Goal: Task Accomplishment & Management: Complete application form

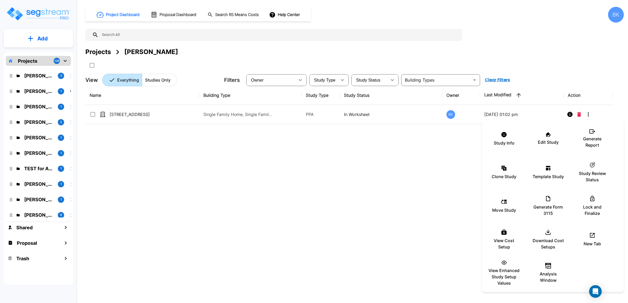
scroll to position [361, 0]
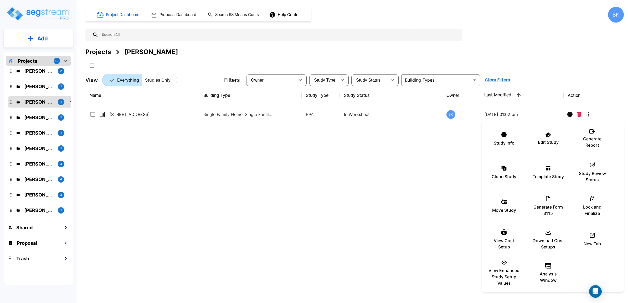
click at [204, 186] on div at bounding box center [314, 151] width 628 height 303
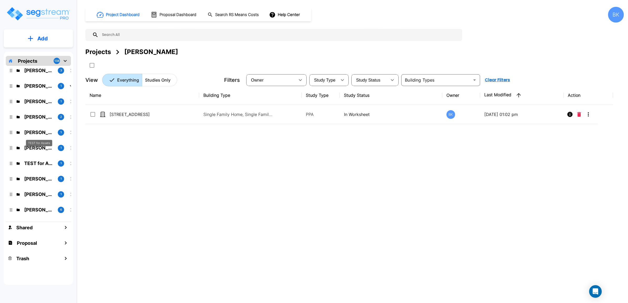
scroll to position [0, 0]
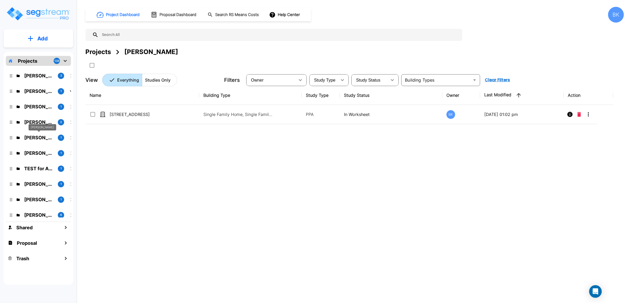
click at [40, 138] on p "[PERSON_NAME]" at bounding box center [38, 137] width 29 height 7
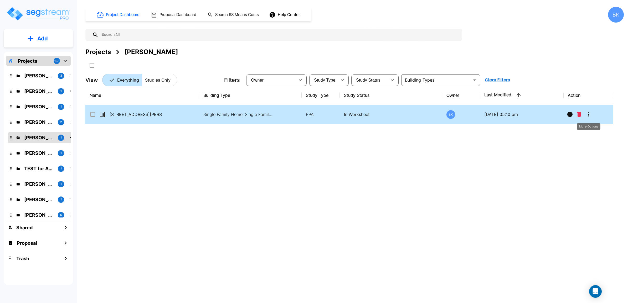
click at [587, 116] on icon "More-Options" at bounding box center [588, 114] width 6 height 6
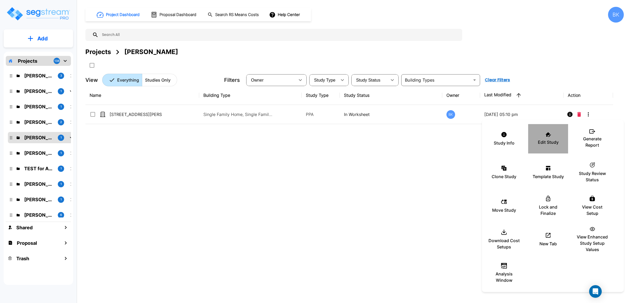
click at [553, 137] on div "Edit Study" at bounding box center [548, 139] width 32 height 26
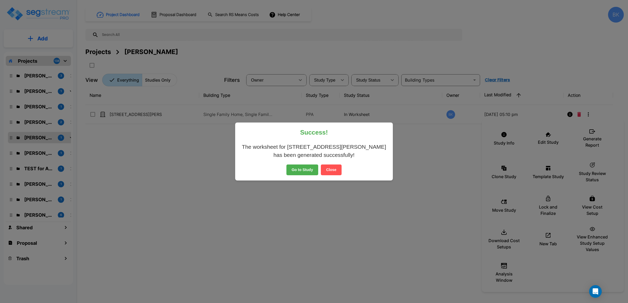
click at [331, 171] on button "Close" at bounding box center [331, 170] width 21 height 11
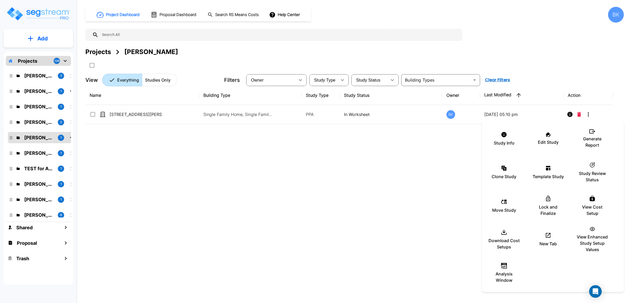
click at [207, 186] on div at bounding box center [314, 151] width 628 height 303
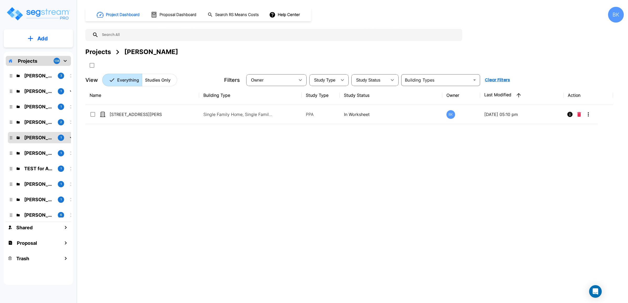
click at [39, 108] on p "Haris Hadziselimovic" at bounding box center [38, 106] width 29 height 7
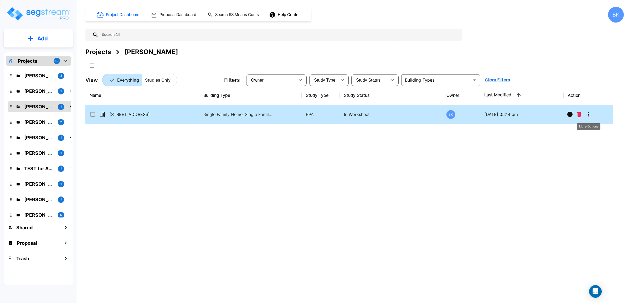
click at [590, 116] on icon "More-Options" at bounding box center [588, 114] width 6 height 6
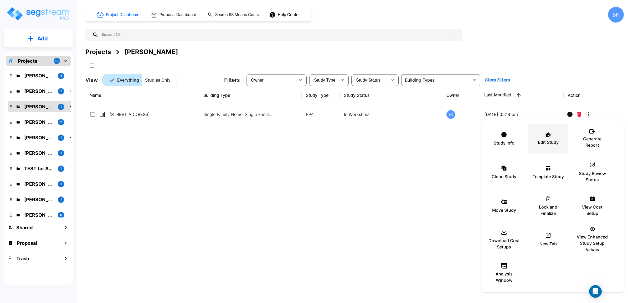
click at [542, 138] on div "Edit Study" at bounding box center [548, 139] width 32 height 26
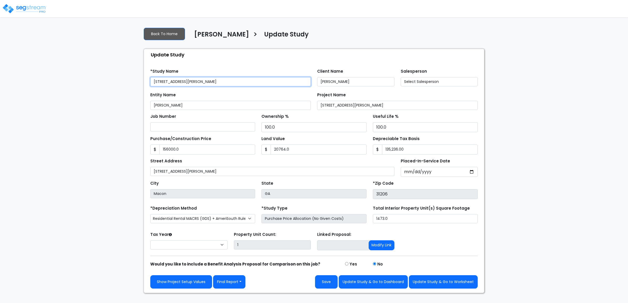
type input "156,000.0"
type input "20,764.0"
select select "2025"
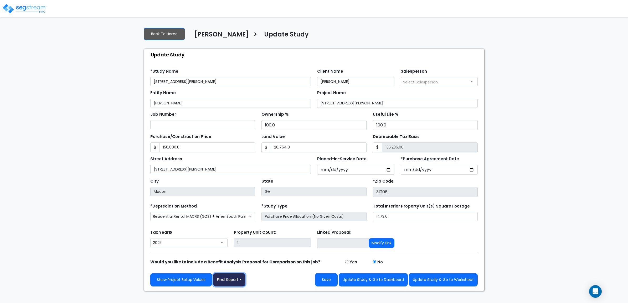
click at [236, 281] on button "Final Report" at bounding box center [229, 279] width 32 height 13
click at [240, 246] on link "Report Custom Fields" at bounding box center [240, 241] width 55 height 12
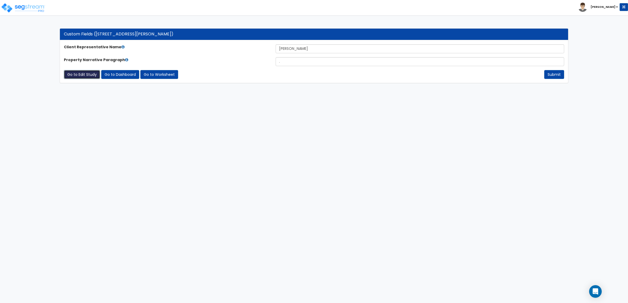
click at [80, 77] on link "Go to Edit Study" at bounding box center [82, 74] width 36 height 9
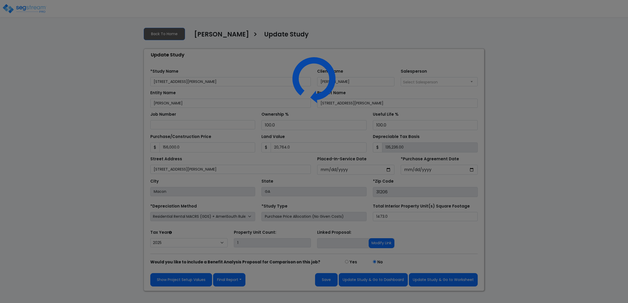
select select "2025"
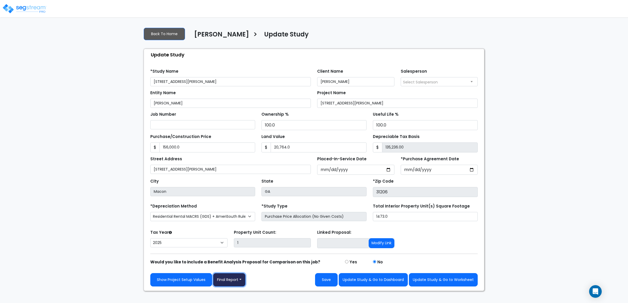
click at [241, 283] on button "Final Report" at bounding box center [229, 279] width 32 height 13
click at [239, 258] on link "Report Images" at bounding box center [240, 253] width 55 height 12
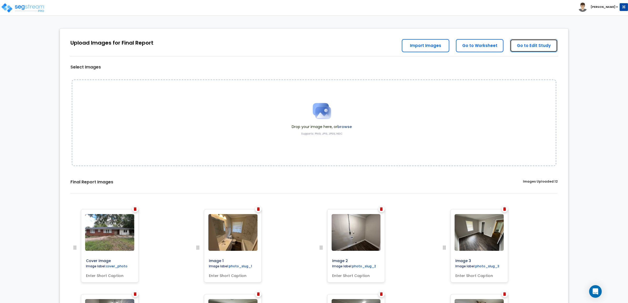
click at [539, 43] on link "Go to Edit Study" at bounding box center [534, 45] width 48 height 13
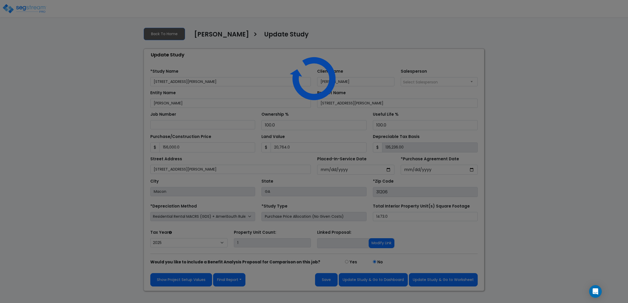
select select "2025"
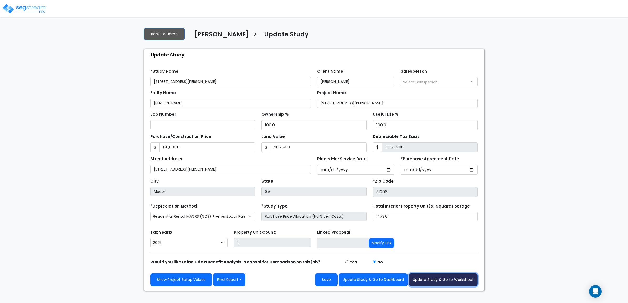
click at [444, 281] on button "Update Study & Go to Worksheet" at bounding box center [443, 279] width 69 height 13
type input "156000"
type input "20764"
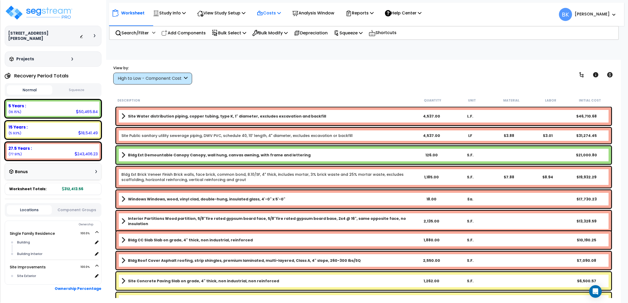
click at [274, 15] on p "Costs" at bounding box center [269, 12] width 24 height 7
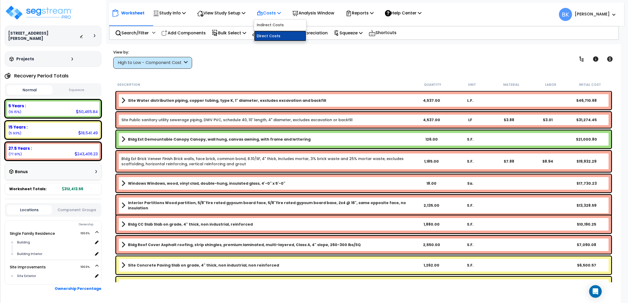
click at [269, 38] on link "Direct Costs" at bounding box center [280, 36] width 52 height 11
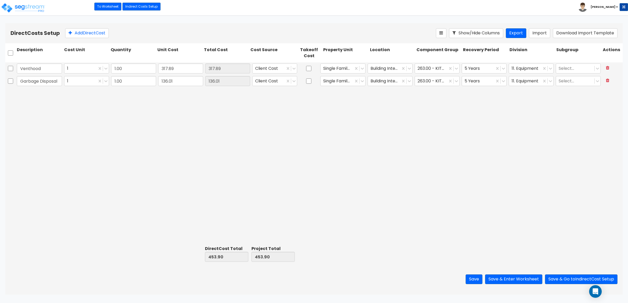
click at [226, 160] on div "Venthood 1 1.00 317.89 317.89 Client Cost Single Family Residence Building Inte…" at bounding box center [313, 152] width 617 height 181
click at [503, 277] on button "Save & Enter Worksheet" at bounding box center [513, 280] width 57 height 10
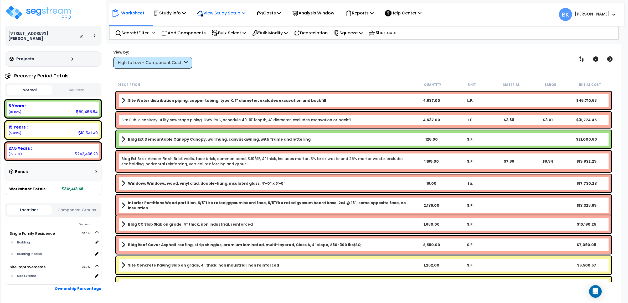
click at [239, 13] on p "View Study Setup" at bounding box center [221, 12] width 48 height 7
click at [220, 36] on link "View Questionnaire" at bounding box center [220, 36] width 52 height 11
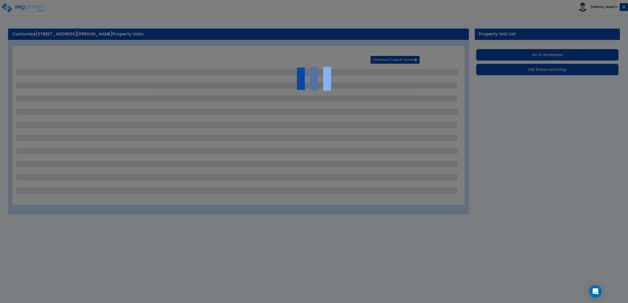
select select "2"
select select "1"
select select "2"
select select "1"
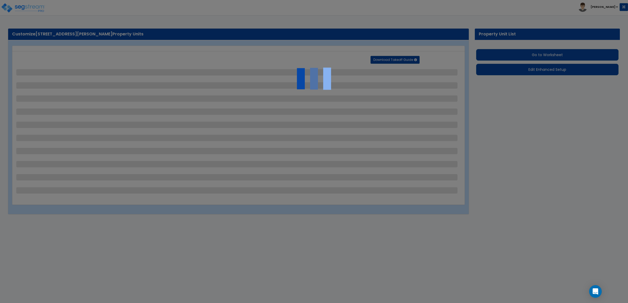
select select "3"
select select "1"
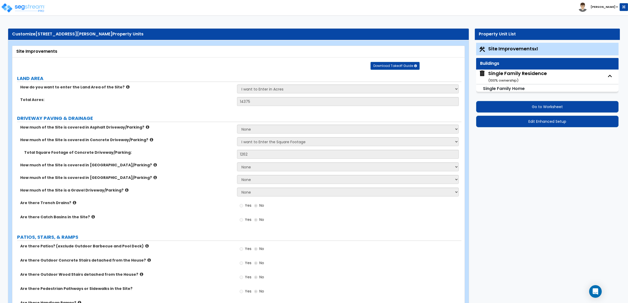
click at [502, 72] on div "Single Family Residence ( 100 % ownership)" at bounding box center [517, 76] width 59 height 13
select select "1"
select select "7"
select select "3"
select select "1"
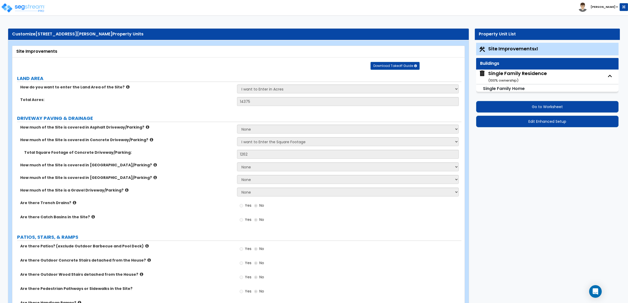
select select "2"
select select "4"
select select "1"
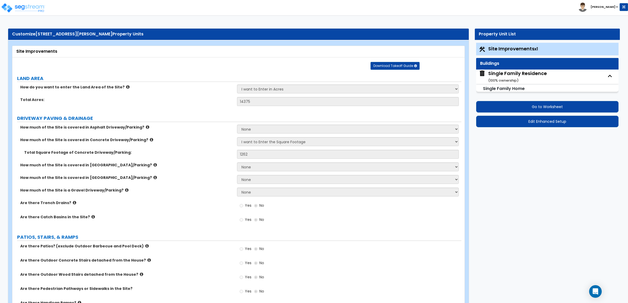
select select "1"
select select "7"
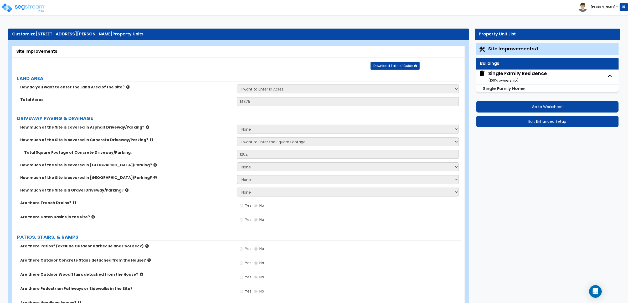
select select "7"
select select "1"
select select "6"
select select "2"
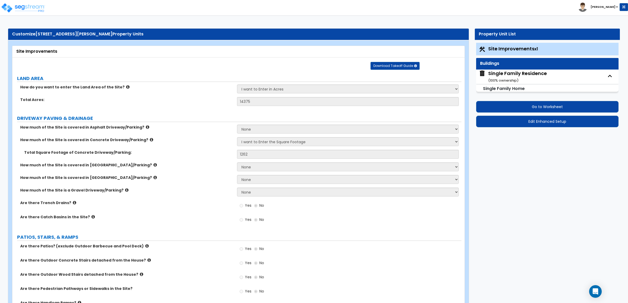
select select "2"
select select "3"
select select "2"
select select "5"
select select "2"
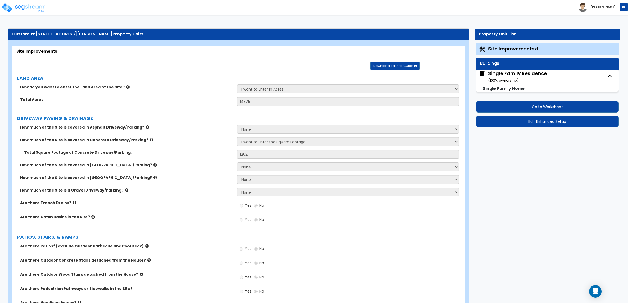
select select "1"
select select "3"
select select "2"
select select "5"
select select "4"
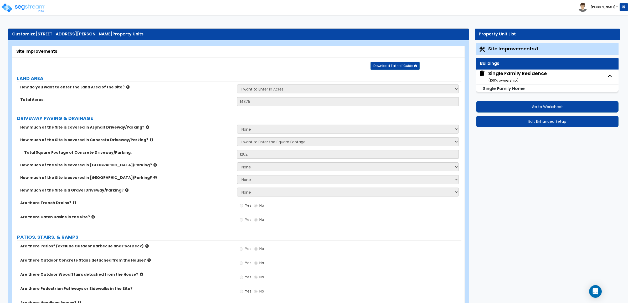
select select "1"
select select "2"
select select "1"
select select "2"
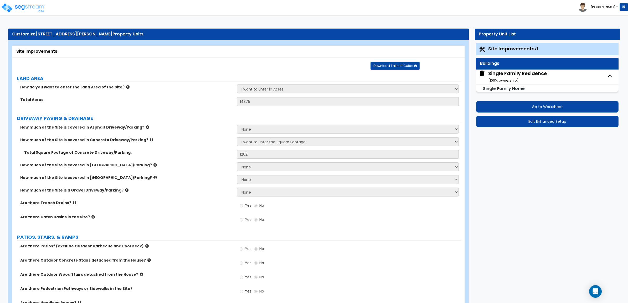
select select "1"
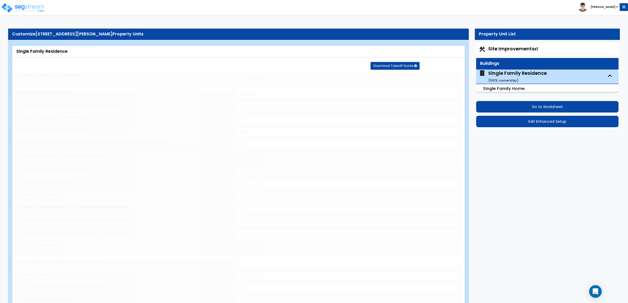
type input "1"
type input "2"
select select "2"
type input "2"
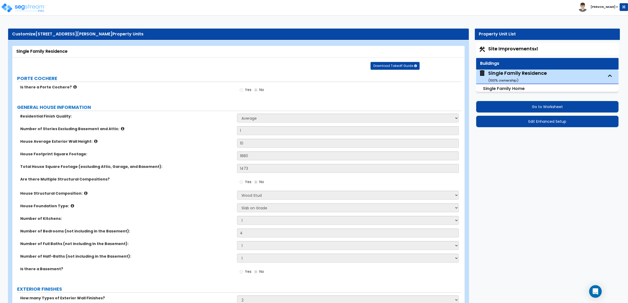
click at [531, 46] on span "Site Improvements x1" at bounding box center [513, 48] width 50 height 7
select select "2"
select select "1"
select select "2"
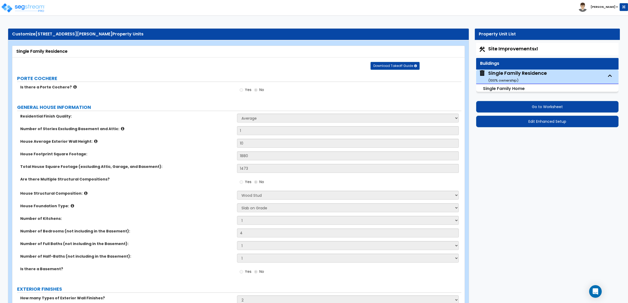
select select "1"
select select "3"
select select "1"
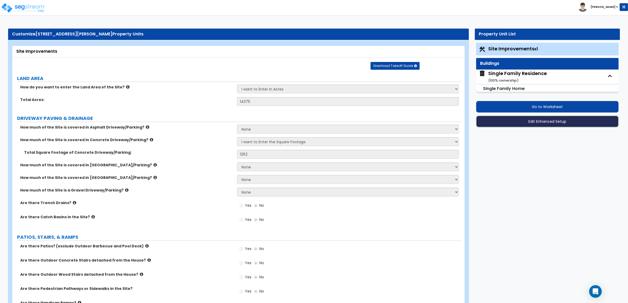
click at [539, 123] on button "Edit Enhanced Setup" at bounding box center [547, 122] width 143 height 12
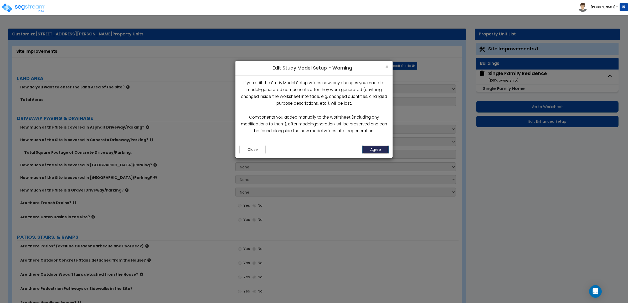
click at [377, 150] on button "Agree" at bounding box center [375, 149] width 26 height 9
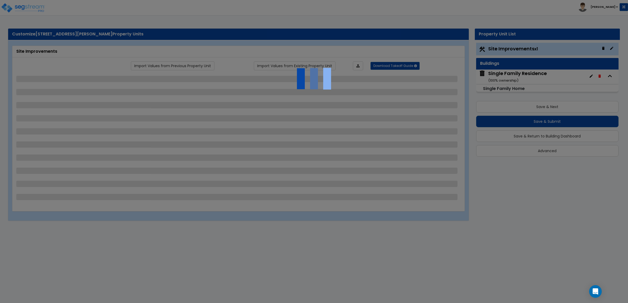
select select "2"
select select "1"
select select "2"
select select "1"
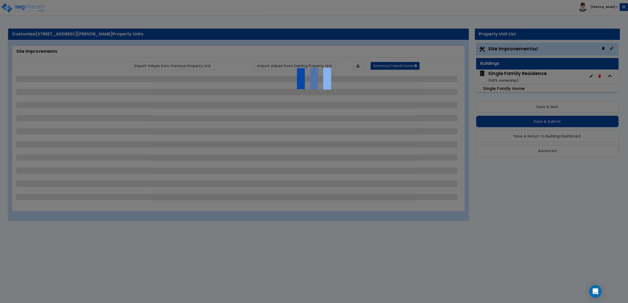
select select "3"
select select "1"
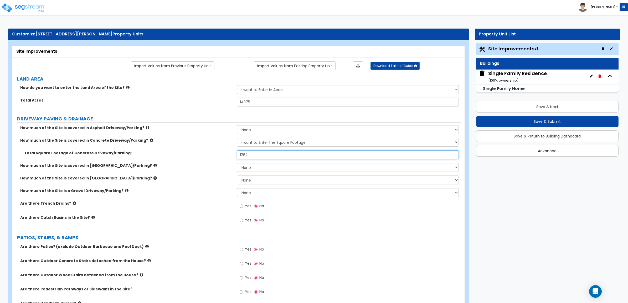
drag, startPoint x: 252, startPoint y: 153, endPoint x: 208, endPoint y: 157, distance: 43.8
click at [209, 157] on div "Total Square Footage of Concrete Driveway/Parking: 1262" at bounding box center [236, 156] width 449 height 13
type input "893"
click at [197, 170] on div "How much of the Site is covered in [GEOGRAPHIC_DATA]/Parking? None I want to En…" at bounding box center [236, 169] width 449 height 13
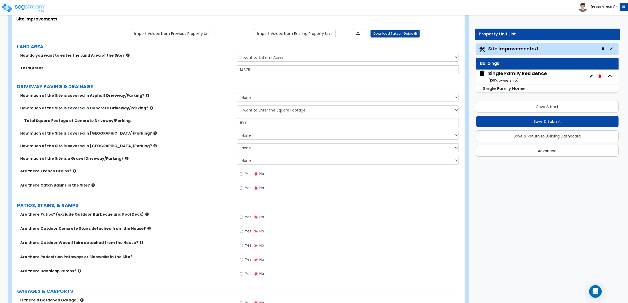
scroll to position [33, 0]
click at [246, 262] on span "Yes" at bounding box center [248, 259] width 7 height 5
click at [243, 262] on input "Yes" at bounding box center [240, 260] width 3 height 6
radio input "true"
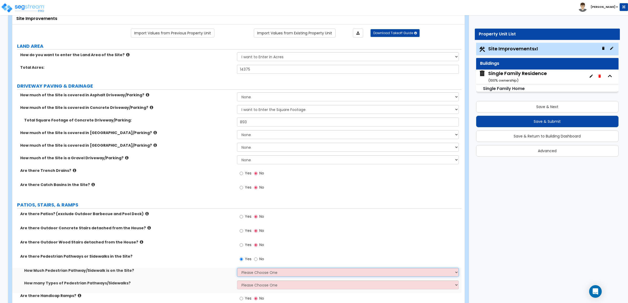
click at [251, 274] on select "Please Choose One I Don't Know, Please Estimate For Me Enter Linear Footage" at bounding box center [348, 272] width 222 height 9
select select "2"
click at [237, 268] on select "Please Choose One I Don't Know, Please Estimate For Me Enter Linear Footage" at bounding box center [348, 272] width 222 height 9
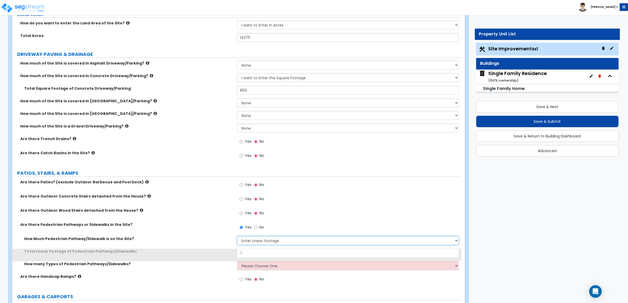
scroll to position [66, 0]
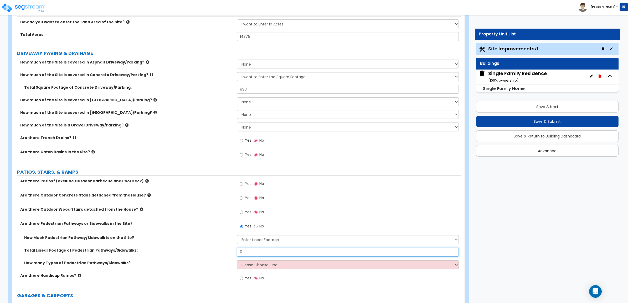
drag, startPoint x: 255, startPoint y: 253, endPoint x: 162, endPoint y: 250, distance: 93.8
click at [162, 250] on div "Total Linear Footage of Pedestrian Pathways/Sidewalks: 0" at bounding box center [236, 254] width 449 height 13
type input "12"
click at [249, 264] on select "Please Choose One 1 2 3" at bounding box center [348, 264] width 222 height 9
select select "1"
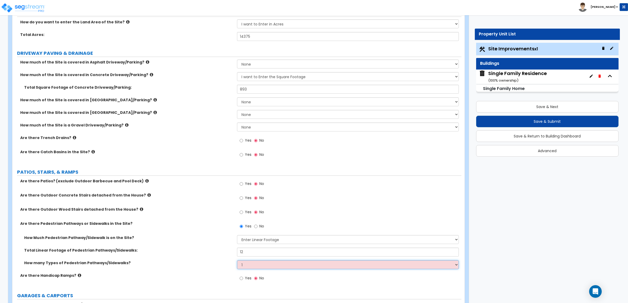
click at [237, 261] on select "Please Choose One 1 2 3" at bounding box center [348, 264] width 222 height 9
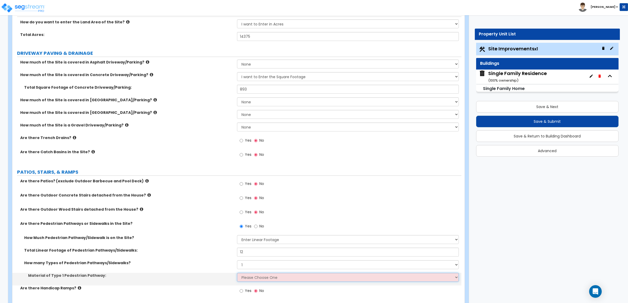
click at [253, 276] on select "Please Choose One Bare Concrete Stamped Concrete Brick Pavers Stone Pavers Wood…" at bounding box center [348, 277] width 222 height 9
select select "1"
click at [237, 273] on select "Please Choose One Bare Concrete Stamped Concrete Brick Pavers Stone Pavers Wood…" at bounding box center [348, 277] width 222 height 9
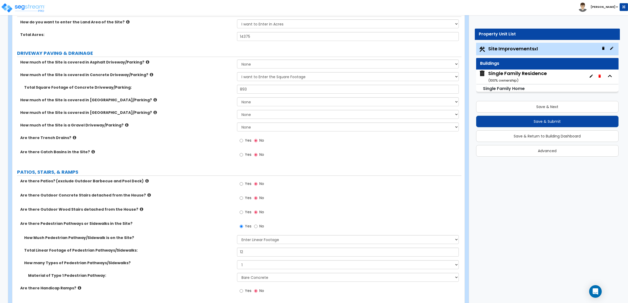
click at [190, 208] on label "Are there Outdoor Wood Stairs detached from the House?" at bounding box center [126, 209] width 213 height 5
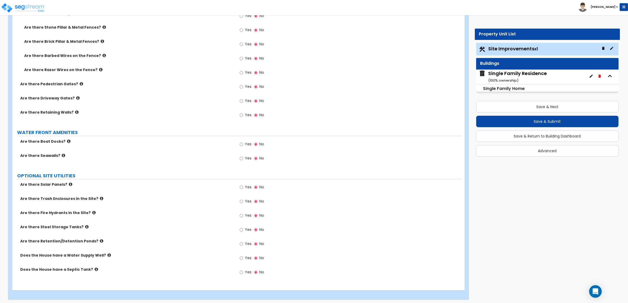
scroll to position [940, 0]
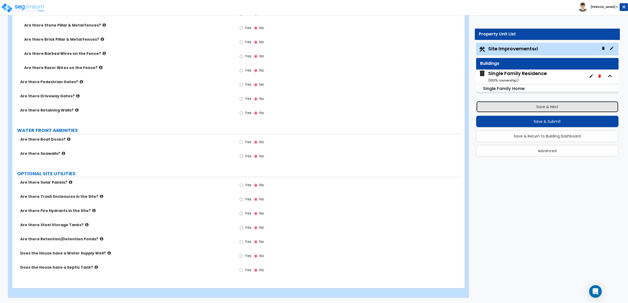
click at [523, 109] on button "Save & Next" at bounding box center [547, 107] width 143 height 12
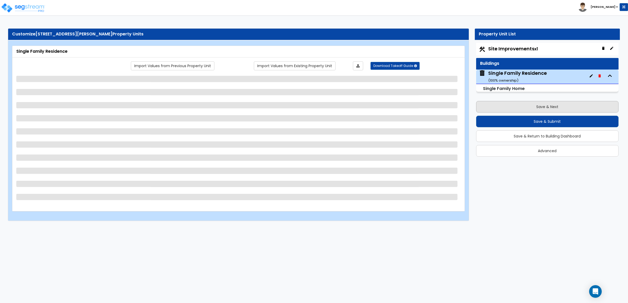
scroll to position [0, 0]
select select "1"
select select "7"
select select "3"
select select "1"
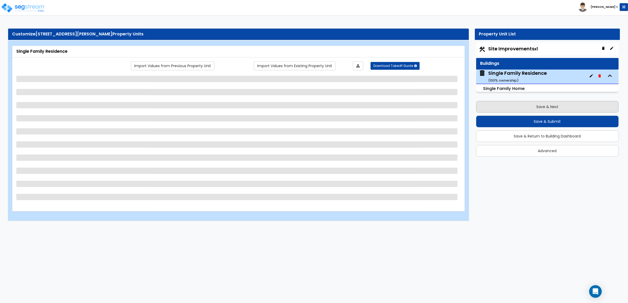
select select "2"
select select "4"
select select "1"
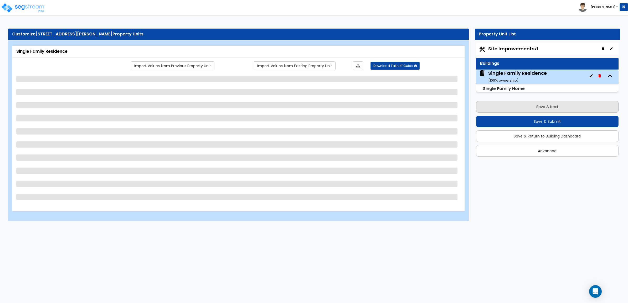
select select "1"
select select "7"
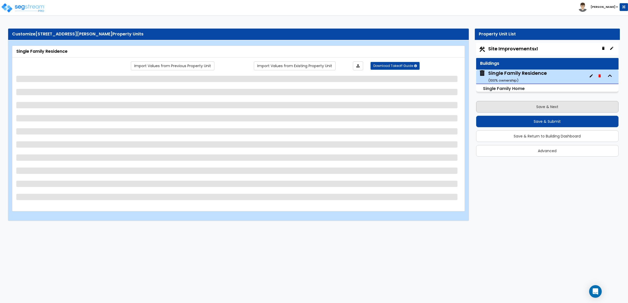
select select "7"
select select "1"
select select "6"
select select "2"
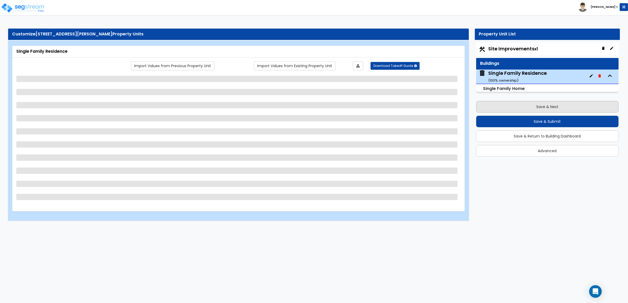
select select "2"
select select "3"
select select "2"
select select "5"
select select "2"
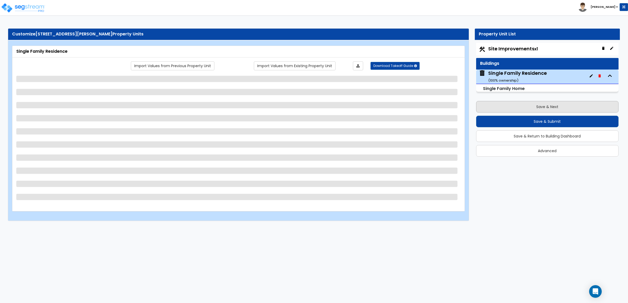
select select "1"
select select "3"
select select "2"
select select "5"
select select "4"
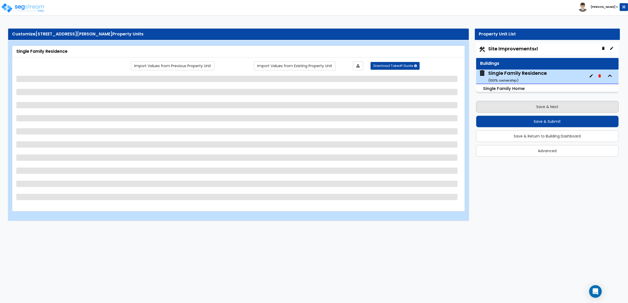
select select "1"
select select "2"
select select "1"
select select "2"
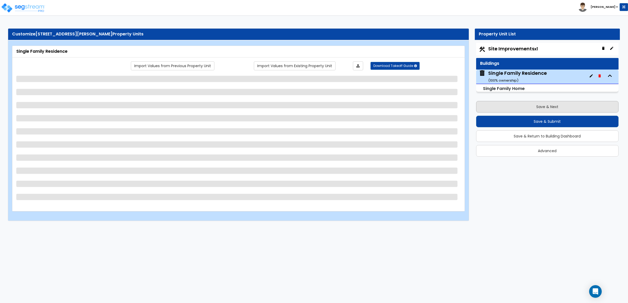
select select "1"
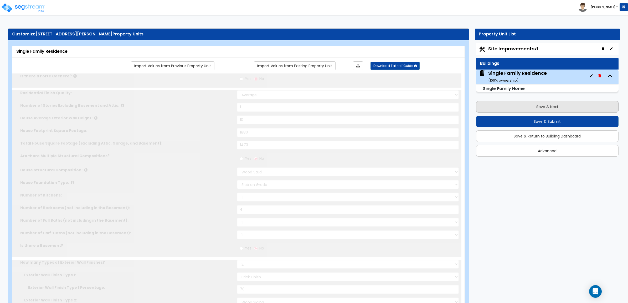
type input "1"
type input "2"
select select "2"
type input "2"
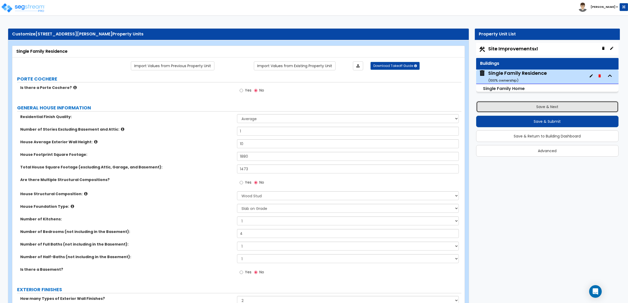
click at [526, 108] on button "Save & Next" at bounding box center [547, 107] width 143 height 12
select select "2"
select select "1"
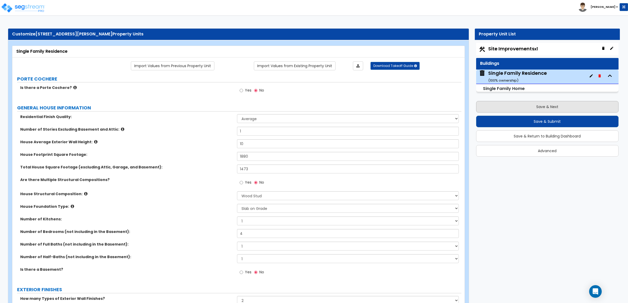
select select "2"
select select "1"
select select "2"
select select "1"
select select "3"
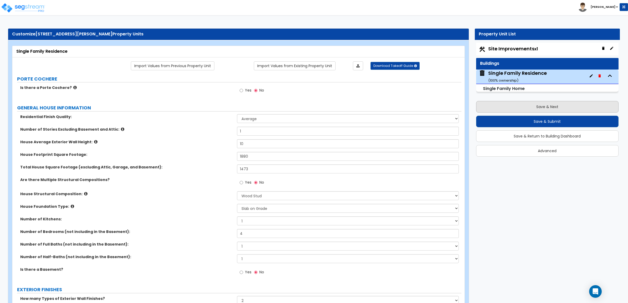
select select "1"
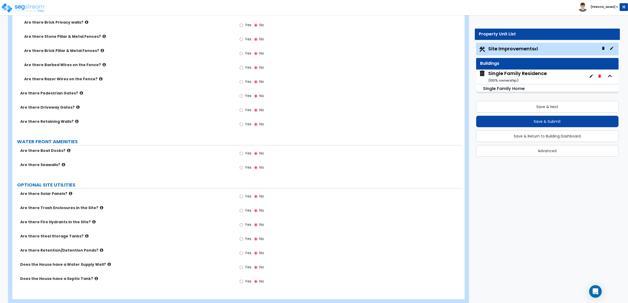
scroll to position [940, 0]
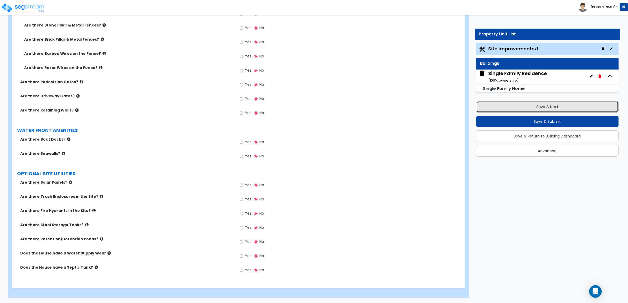
click at [560, 108] on button "Save & Next" at bounding box center [547, 107] width 143 height 12
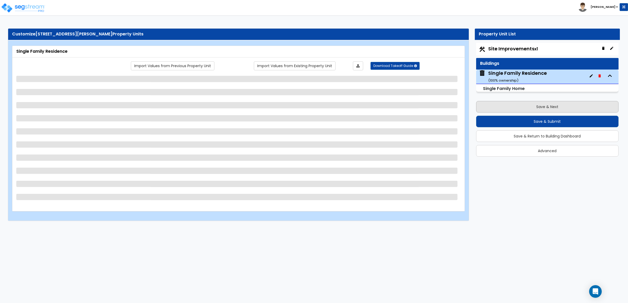
scroll to position [0, 0]
select select "1"
select select "7"
select select "3"
select select "1"
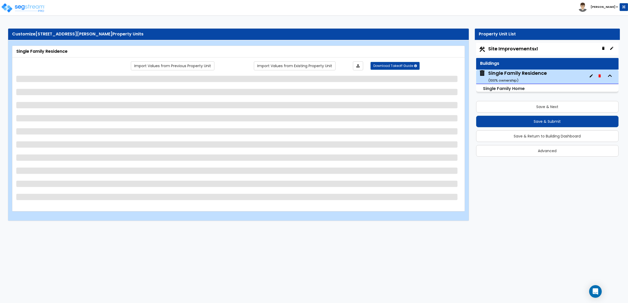
select select "2"
select select "4"
select select "1"
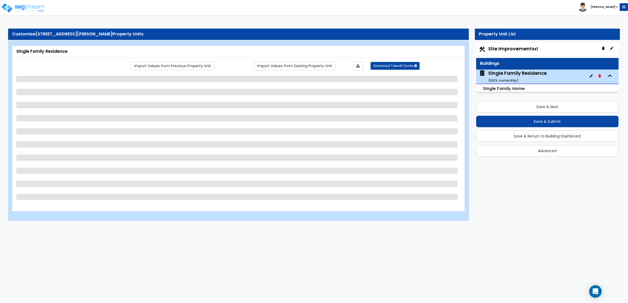
select select "1"
select select "7"
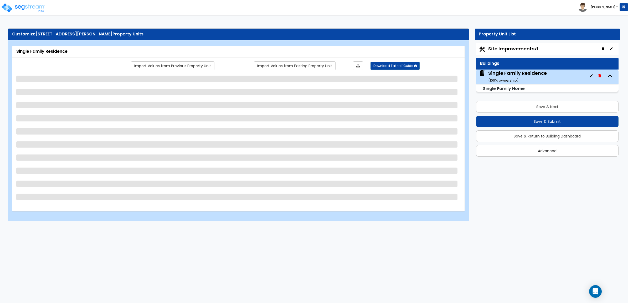
select select "7"
select select "1"
select select "6"
select select "2"
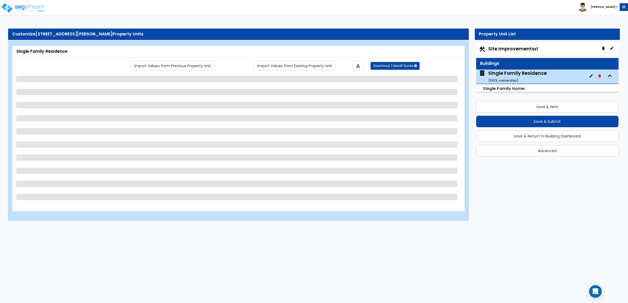
select select "2"
select select "3"
select select "2"
select select "5"
select select "2"
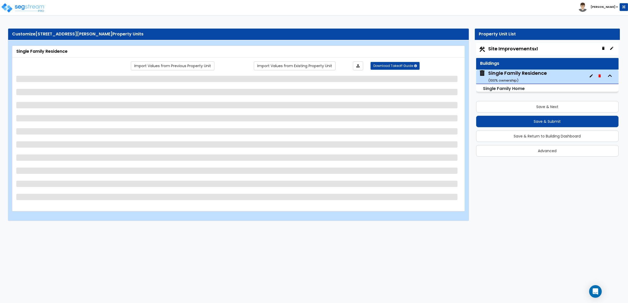
select select "1"
select select "3"
select select "2"
select select "5"
select select "4"
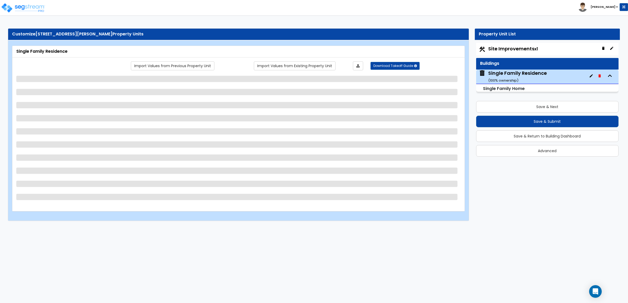
select select "1"
select select "2"
select select "1"
select select "2"
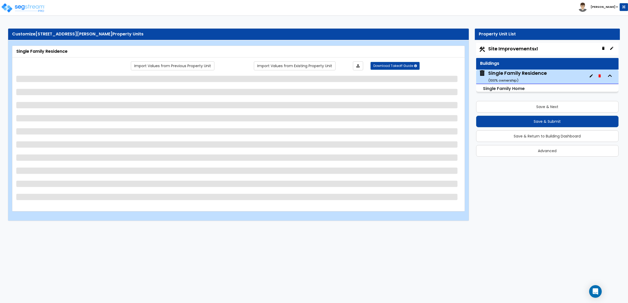
select select "1"
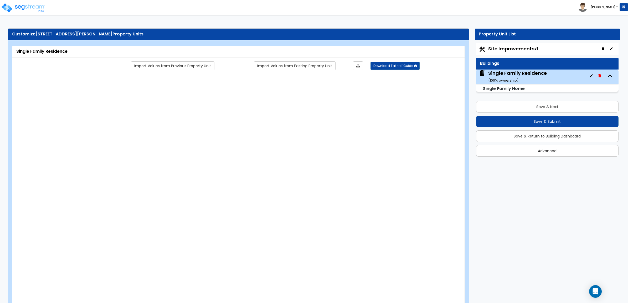
type input "1"
type input "2"
select select "2"
type input "2"
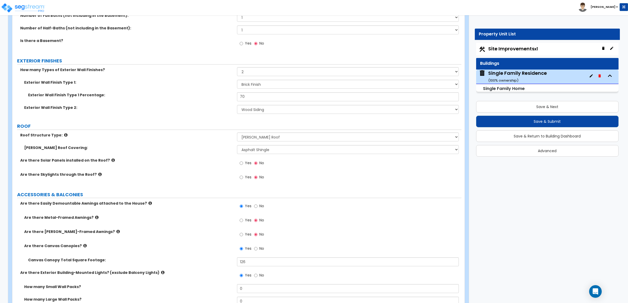
scroll to position [230, 0]
click at [83, 246] on icon at bounding box center [84, 245] width 3 height 4
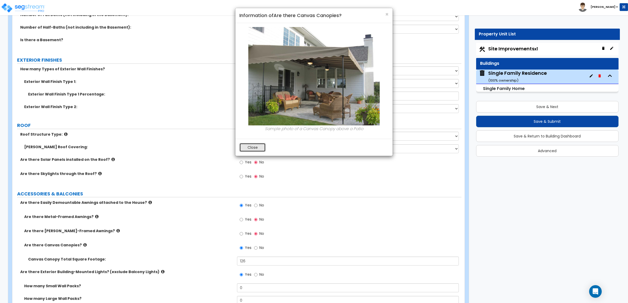
click at [255, 150] on button "Close" at bounding box center [252, 147] width 26 height 9
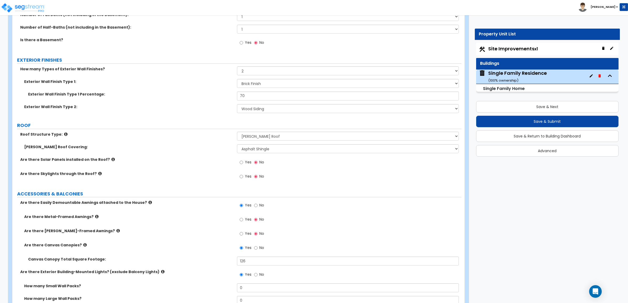
click at [84, 247] on label "Are there Canvas Canopies?" at bounding box center [128, 245] width 209 height 5
click at [83, 246] on label "Are there Canvas Canopies?" at bounding box center [128, 245] width 209 height 5
click at [83, 246] on icon at bounding box center [84, 245] width 3 height 4
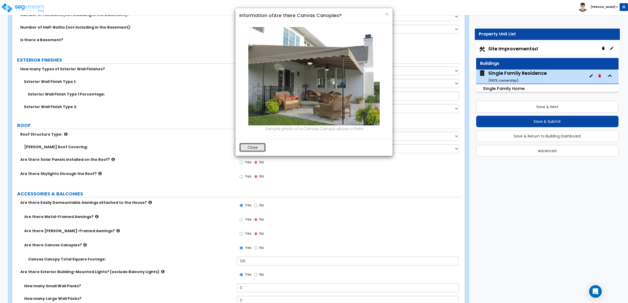
click at [254, 150] on button "Close" at bounding box center [252, 147] width 26 height 9
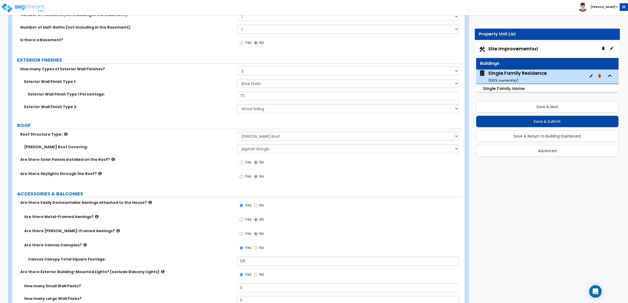
click at [295, 191] on label "ACCESSORIES & BALCONIES" at bounding box center [239, 194] width 444 height 7
click at [258, 249] on label "No" at bounding box center [259, 248] width 10 height 9
click at [257, 249] on input "No" at bounding box center [255, 248] width 3 height 6
radio input "false"
radio input "true"
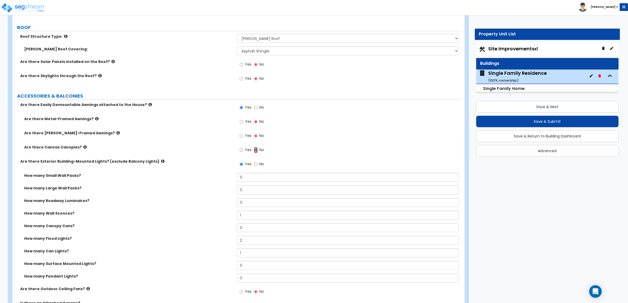
scroll to position [328, 0]
click at [161, 162] on icon at bounding box center [162, 161] width 3 height 4
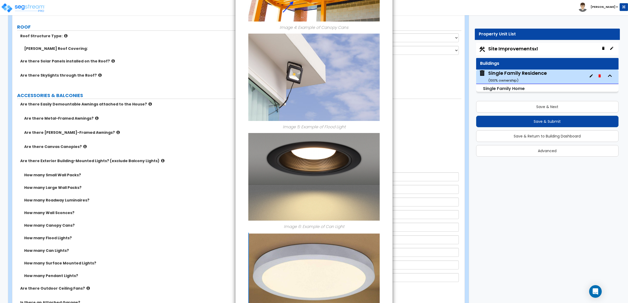
scroll to position [427, 0]
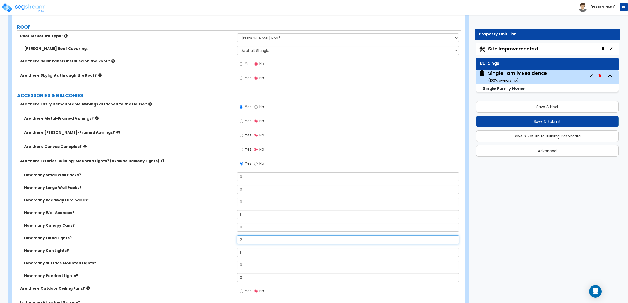
drag, startPoint x: 248, startPoint y: 242, endPoint x: 157, endPoint y: 232, distance: 91.7
click at [158, 232] on div "How many Small Wall Packs? 0 How many Large Wall Packs? 0 How many Roadway Lumi…" at bounding box center [236, 229] width 441 height 113
type input "1"
click at [181, 232] on div "How many Canopy Cans? 0" at bounding box center [236, 229] width 449 height 13
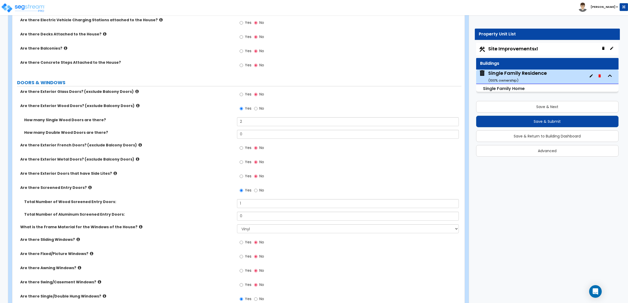
scroll to position [624, 0]
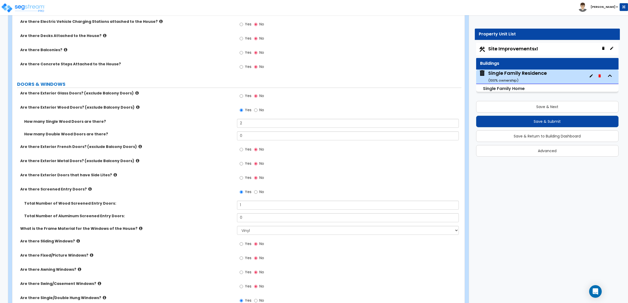
click at [176, 170] on div "Are there Exterior Metal Doors? (exclude Balcony Doors) Yes No" at bounding box center [236, 165] width 449 height 14
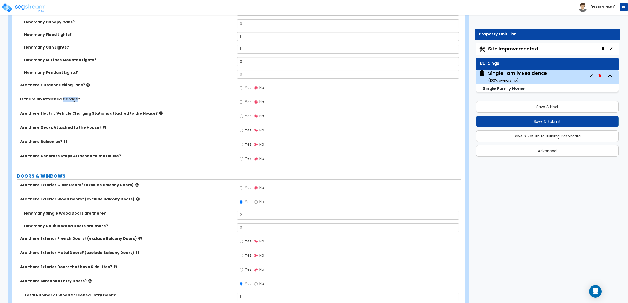
scroll to position [546, 0]
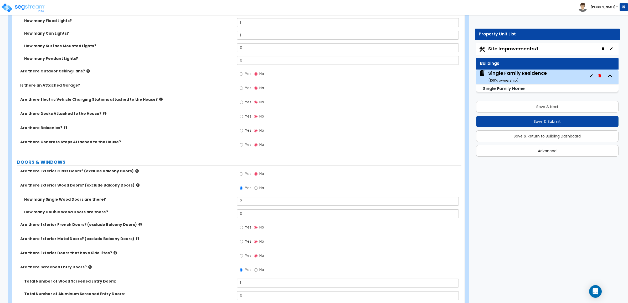
click at [204, 165] on label "DOORS & WINDOWS" at bounding box center [239, 162] width 444 height 7
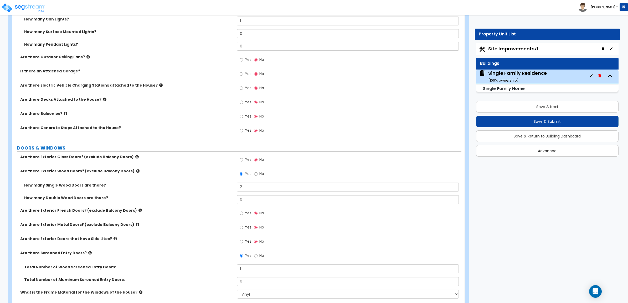
scroll to position [578, 0]
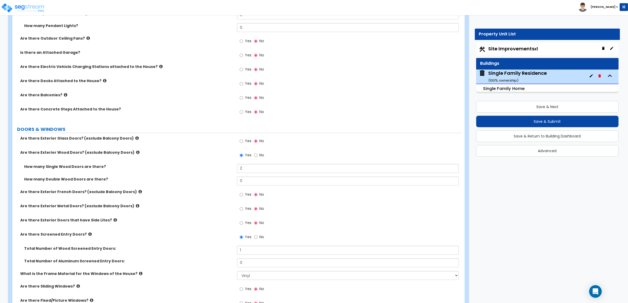
click at [86, 235] on label "Are there Screened Entry Doors?" at bounding box center [126, 234] width 213 height 5
click at [85, 235] on label "Are there Screened Entry Doors?" at bounding box center [126, 234] width 213 height 5
click at [88, 235] on icon at bounding box center [89, 234] width 3 height 4
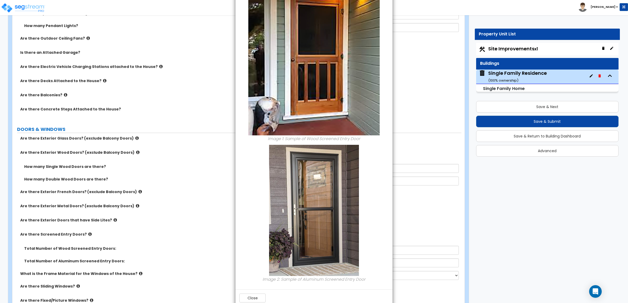
scroll to position [61, 0]
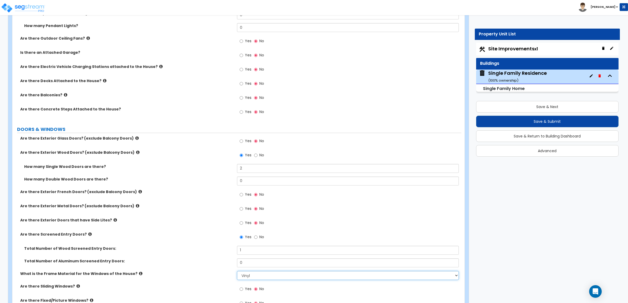
click at [257, 276] on select "Please Choose One Vinyl Aluminum Wood" at bounding box center [348, 275] width 222 height 9
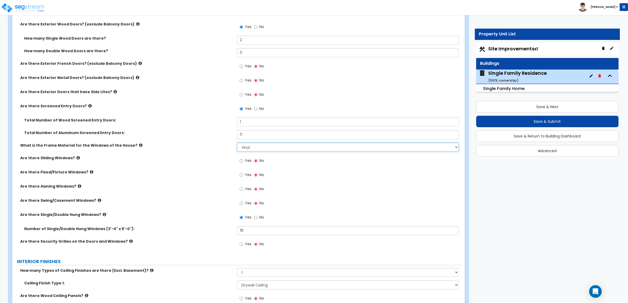
scroll to position [710, 0]
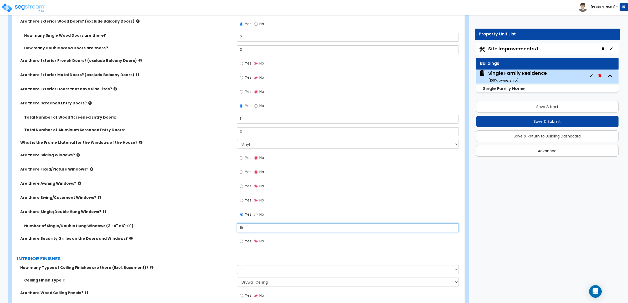
drag, startPoint x: 260, startPoint y: 228, endPoint x: 171, endPoint y: 225, distance: 89.3
click at [176, 225] on div "Number of Single/Double Hung Windows (3'-4" x 5'-0"): 18" at bounding box center [236, 229] width 449 height 13
type input "14"
click at [193, 230] on div "Number of Single/Double Hung Windows (3'-4" x 5'-0"): 14" at bounding box center [236, 229] width 449 height 13
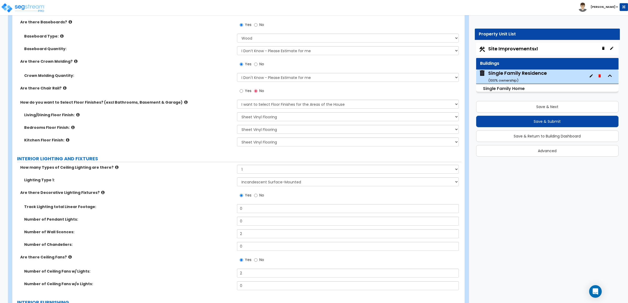
scroll to position [1038, 0]
click at [255, 196] on input "No" at bounding box center [255, 195] width 3 height 6
radio input "false"
radio input "true"
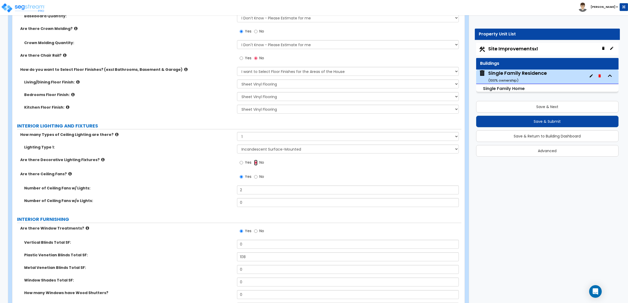
scroll to position [1071, 0]
drag, startPoint x: 255, startPoint y: 255, endPoint x: 216, endPoint y: 257, distance: 38.9
click at [227, 257] on div "Plastic Venetian Blinds Total SF: 108" at bounding box center [236, 258] width 449 height 13
type input "84"
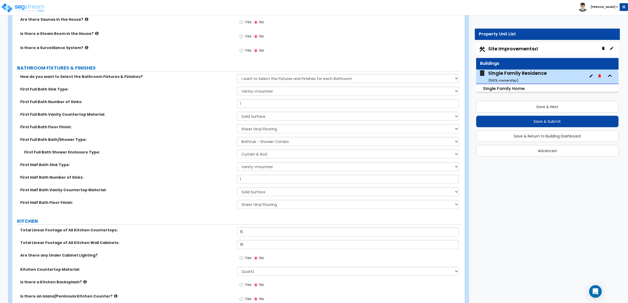
scroll to position [1498, 0]
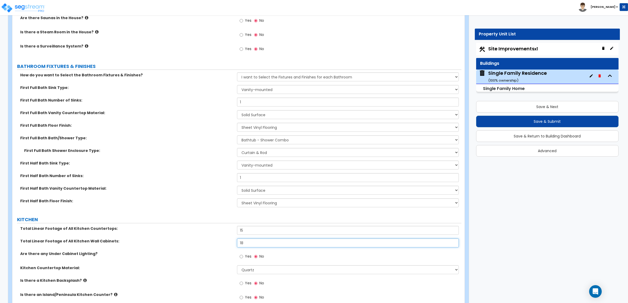
drag, startPoint x: 249, startPoint y: 244, endPoint x: 175, endPoint y: 237, distance: 74.7
click at [219, 242] on div "Total Linear Footage of All Kitchen Wall Cabinets: 18" at bounding box center [236, 245] width 449 height 13
type input "16"
click at [153, 252] on label "Are there any Under Cabinet Lighting?" at bounding box center [126, 253] width 213 height 5
drag, startPoint x: 251, startPoint y: 242, endPoint x: 218, endPoint y: 239, distance: 32.4
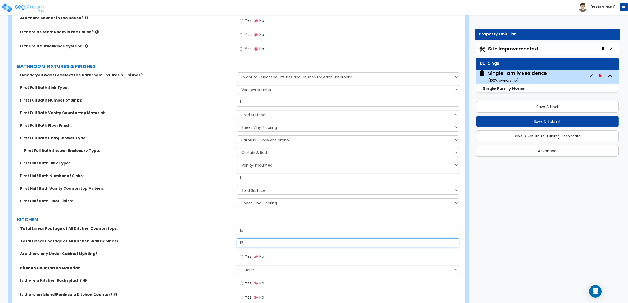
click at [218, 239] on div "Total Linear Footage of All Kitchen Wall Cabinets: 16" at bounding box center [236, 245] width 449 height 13
drag, startPoint x: 273, startPoint y: 231, endPoint x: 142, endPoint y: 220, distance: 130.9
type input "17"
click at [218, 238] on div "Total Linear Footage of All Kitchen Countertops: 17" at bounding box center [236, 232] width 449 height 13
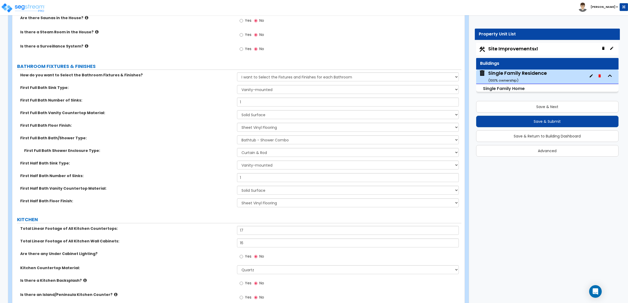
click at [174, 250] on div "Total Linear Footage of All Kitchen Wall Cabinets: 16" at bounding box center [236, 245] width 449 height 13
click at [276, 269] on select "Please Choose One Plastic Laminate Solid Surface Stone Quartz Marble Tile Wood …" at bounding box center [348, 269] width 222 height 9
select select "3"
click at [237, 266] on select "Please Choose One Plastic Laminate Solid Surface Stone Quartz Marble Tile Wood …" at bounding box center [348, 269] width 222 height 9
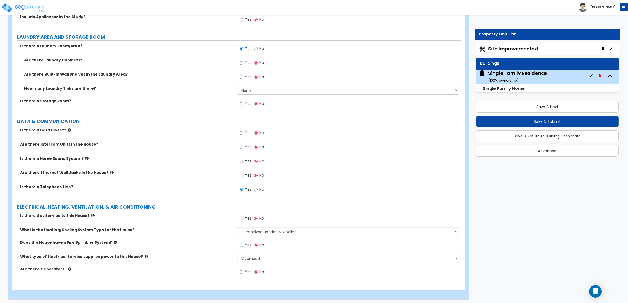
scroll to position [1857, 0]
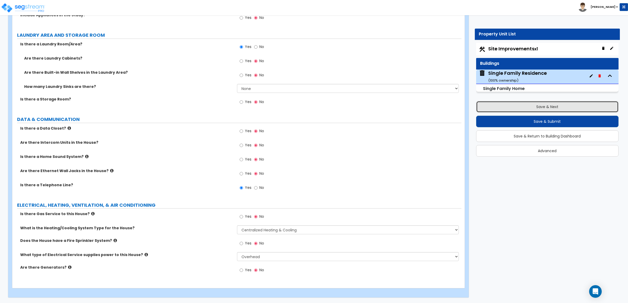
click at [550, 104] on button "Save & Next" at bounding box center [547, 107] width 143 height 12
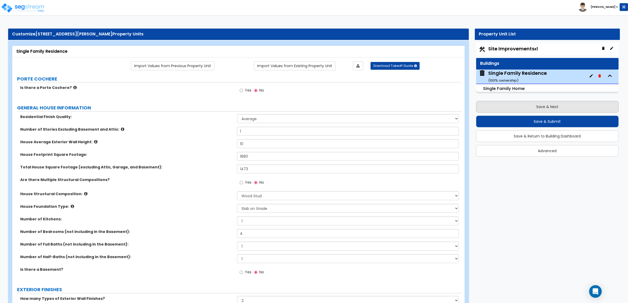
select select "2"
select select "1"
select select "2"
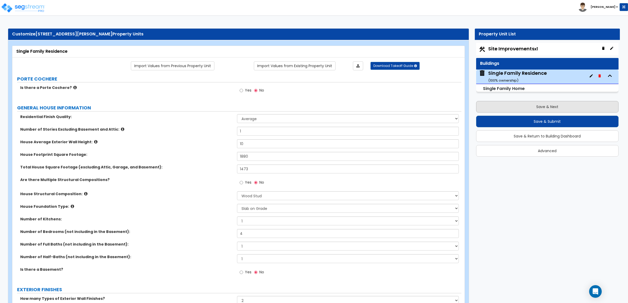
select select "1"
select select "2"
select select "1"
select select "3"
select select "1"
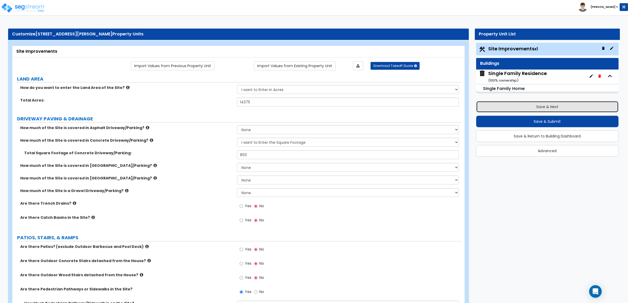
click at [512, 107] on button "Save & Next" at bounding box center [547, 107] width 143 height 12
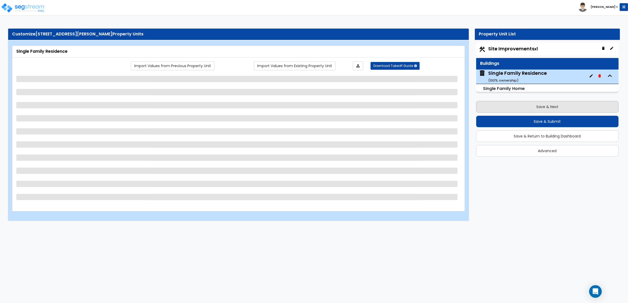
select select "1"
select select "7"
select select "3"
select select "1"
select select "2"
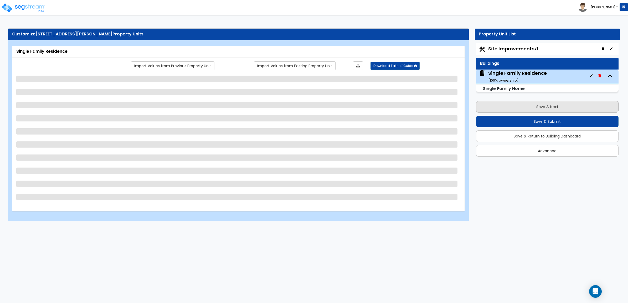
select select "2"
select select "4"
select select "1"
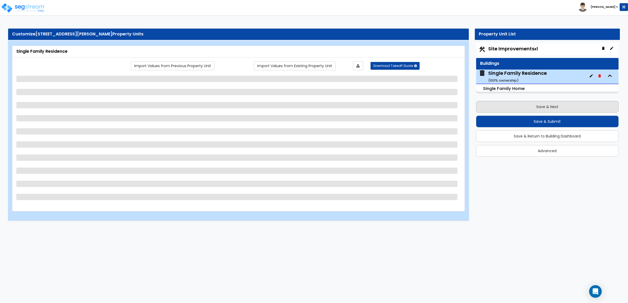
select select "1"
select select "7"
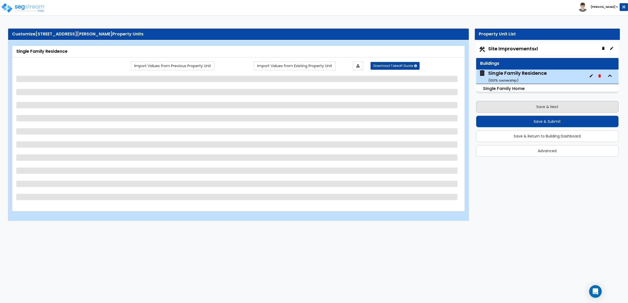
select select "7"
select select "1"
select select "6"
select select "2"
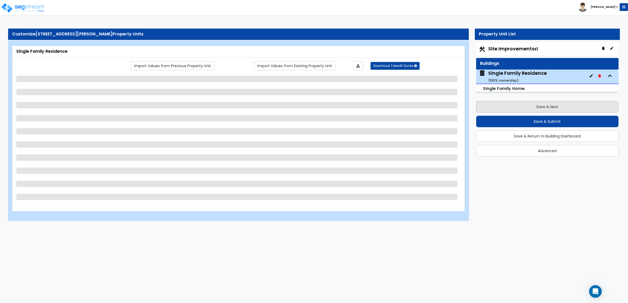
select select "3"
select select "2"
select select "5"
select select "2"
select select "1"
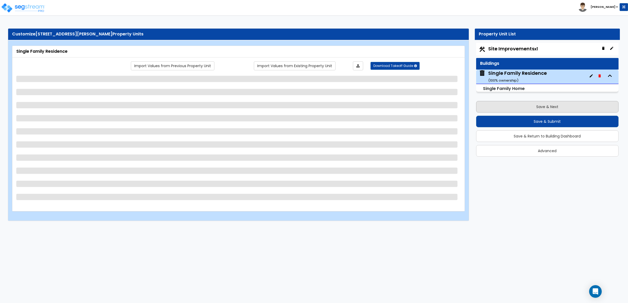
select select "3"
select select "2"
select select "5"
select select "3"
select select "1"
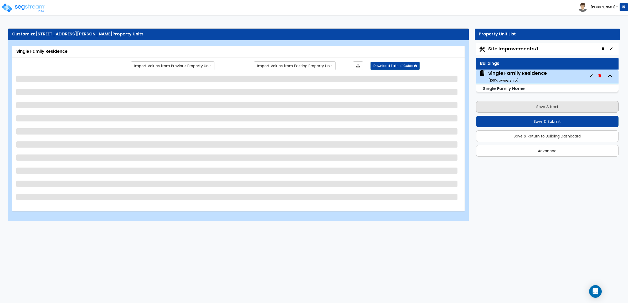
select select "1"
select select "2"
select select "1"
select select "2"
select select "1"
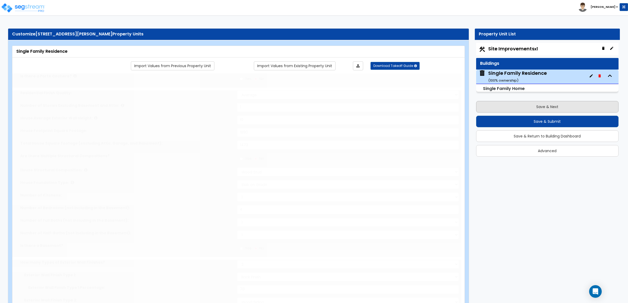
type input "1"
select select "2"
type input "2"
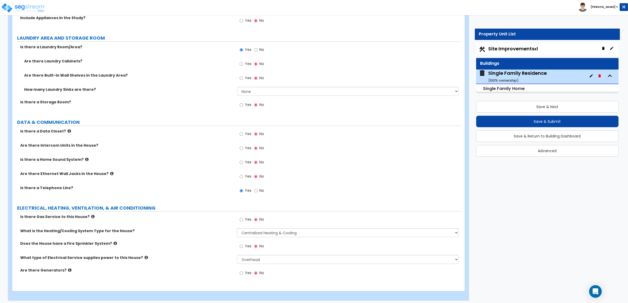
scroll to position [1857, 0]
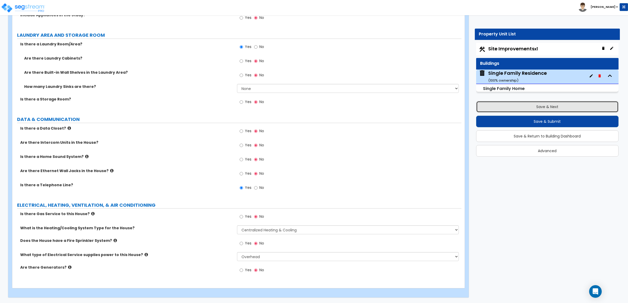
drag, startPoint x: 547, startPoint y: 106, endPoint x: 547, endPoint y: 109, distance: 3.9
click at [547, 106] on button "Save & Next" at bounding box center [547, 107] width 143 height 12
select select "2"
select select "1"
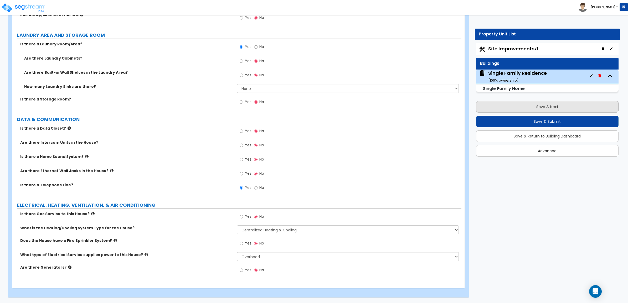
select select "1"
select select "2"
select select "1"
select select "2"
select select "1"
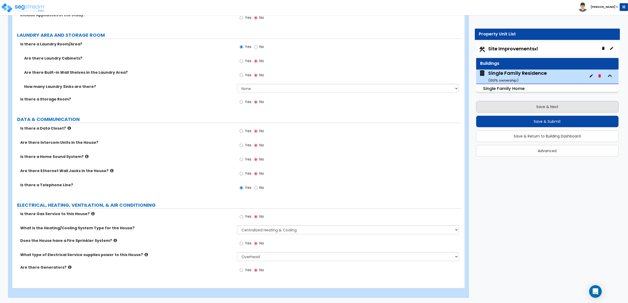
select select "3"
select select "1"
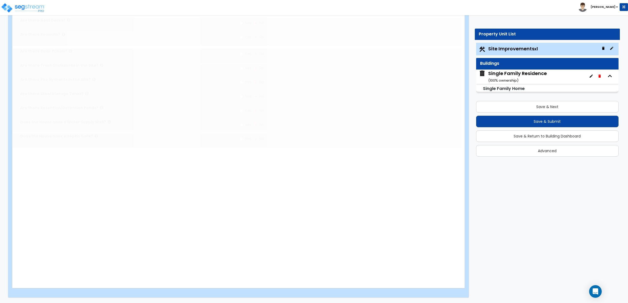
scroll to position [0, 0]
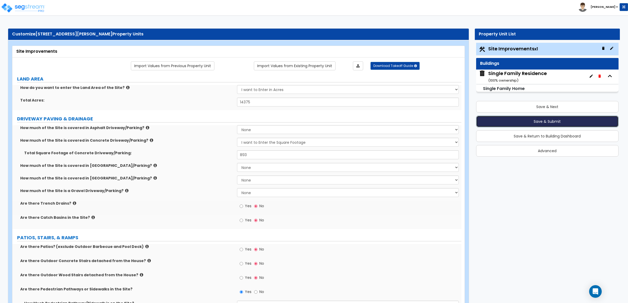
click at [546, 117] on button "Save & Submit" at bounding box center [547, 122] width 143 height 12
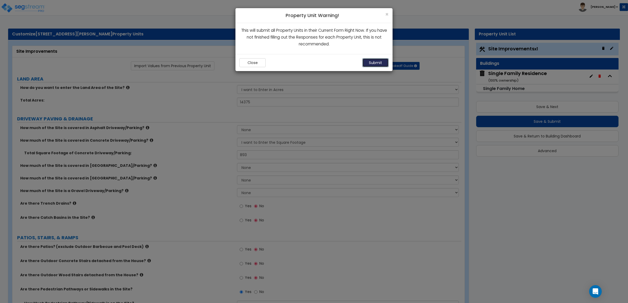
click at [374, 60] on button "Submit" at bounding box center [375, 62] width 26 height 9
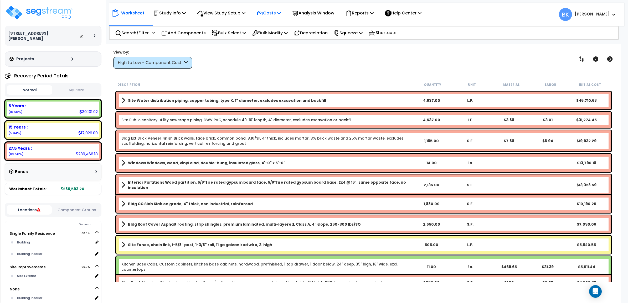
click at [279, 15] on p "Costs" at bounding box center [269, 12] width 24 height 7
click at [276, 33] on link "Direct Costs" at bounding box center [280, 36] width 52 height 11
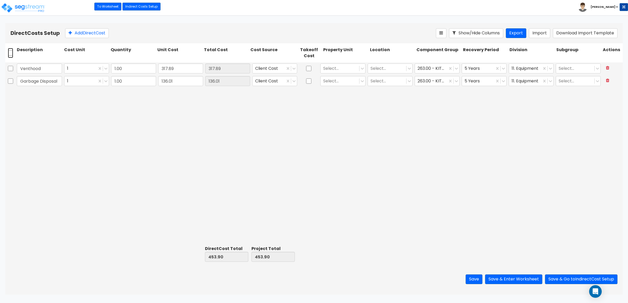
click at [11, 58] on input "checkbox" at bounding box center [10, 53] width 5 height 10
checkbox input "true"
click at [115, 34] on icon at bounding box center [113, 32] width 5 height 5
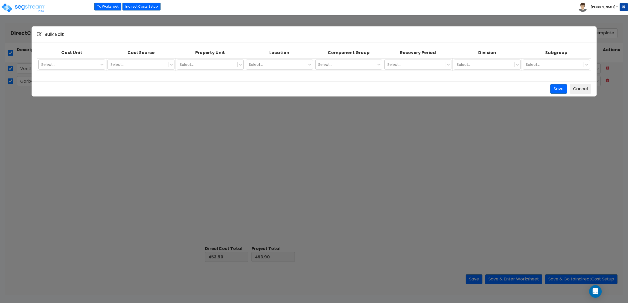
click at [220, 54] on th "Property Unit" at bounding box center [209, 53] width 69 height 11
click at [215, 61] on div "Select..." at bounding box center [207, 64] width 60 height 8
click at [203, 76] on div "Single Family Residence" at bounding box center [210, 76] width 67 height 9
click at [266, 67] on div at bounding box center [276, 64] width 55 height 6
click at [264, 88] on div "Building Interior" at bounding box center [279, 86] width 67 height 9
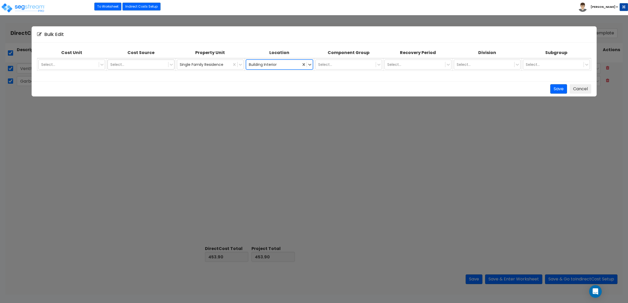
click at [131, 60] on div "Select..." at bounding box center [140, 65] width 67 height 10
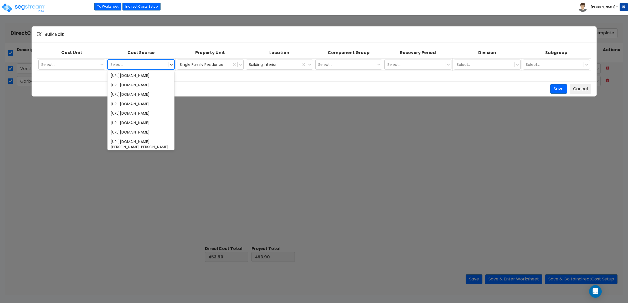
scroll to position [5102, 0]
click at [130, 140] on div "Various" at bounding box center [140, 144] width 67 height 9
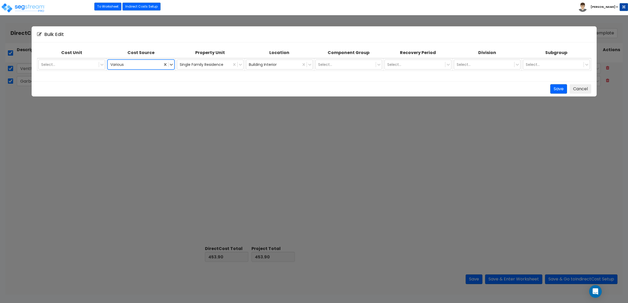
click at [467, 279] on div "Bulk Edit Cost Unit Cost Source Property Unit Location Component Group Recovery…" at bounding box center [314, 151] width 628 height 303
click at [561, 86] on button "Save" at bounding box center [558, 89] width 17 height 10
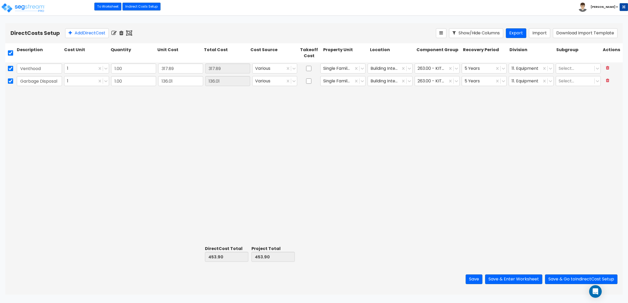
click at [361, 153] on div "Venthood 1 1.00 317.89 317.89 Various Single Family Residence Building Interior…" at bounding box center [313, 152] width 617 height 181
click at [402, 137] on div "Venthood 1 1.00 317.89 317.89 Various Single Family Residence Building Interior…" at bounding box center [313, 152] width 617 height 181
click at [505, 279] on button "Save & Enter Worksheet" at bounding box center [513, 280] width 57 height 10
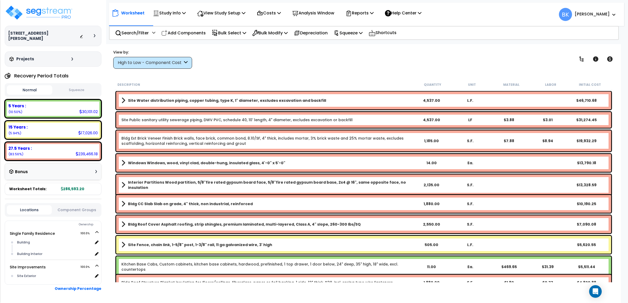
click at [143, 59] on div "High to Low - Component Cost" at bounding box center [152, 63] width 79 height 12
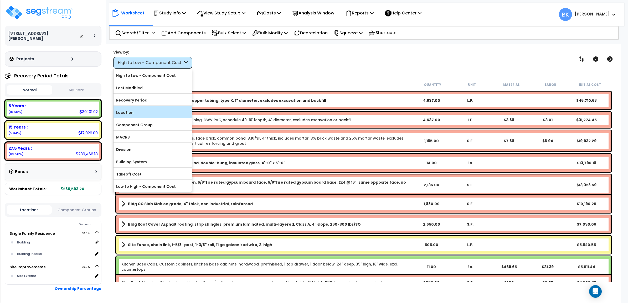
click at [133, 108] on div "Location" at bounding box center [152, 112] width 78 height 12
click at [137, 110] on label "Location" at bounding box center [152, 113] width 78 height 8
click at [0, 0] on input "Location" at bounding box center [0, 0] width 0 height 0
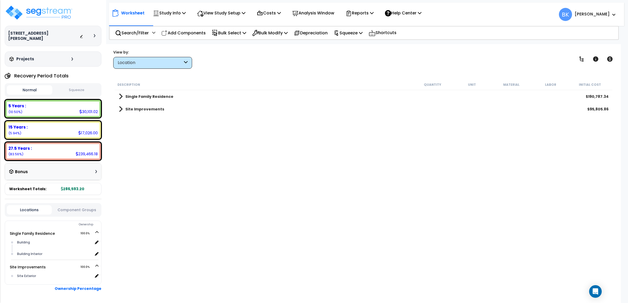
click at [120, 107] on span at bounding box center [121, 109] width 4 height 7
click at [124, 124] on span at bounding box center [126, 121] width 4 height 7
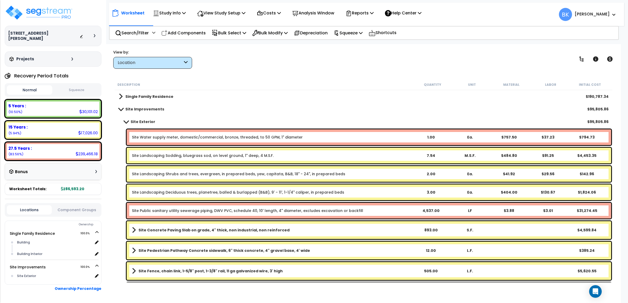
click at [154, 135] on link "Site Water supply meter, domestic/commercial, bronze, threaded, to 50 GPM, 1" d…" at bounding box center [217, 137] width 171 height 5
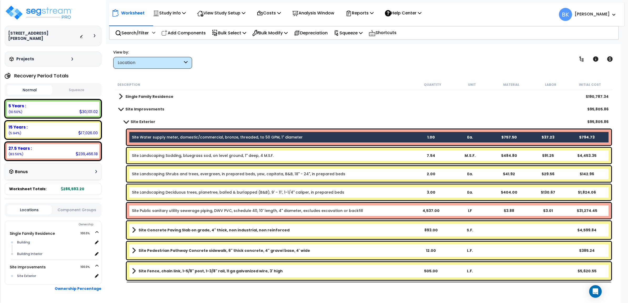
click at [177, 212] on link "Site Public sanitary utility sewerage piping, DWV PVC, schedule 40, 10' length,…" at bounding box center [247, 210] width 231 height 5
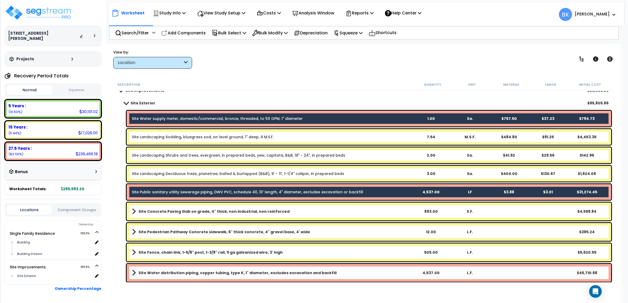
scroll to position [19, 0]
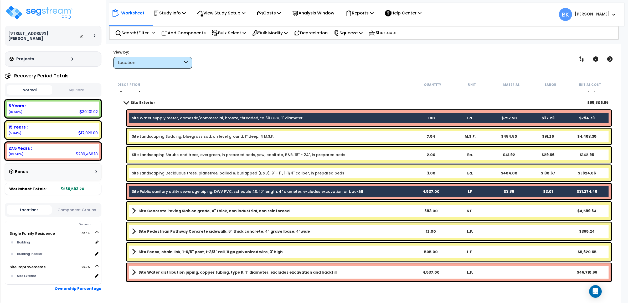
click at [181, 272] on b "Site Water distribution piping, copper tubing, type K, 1" diameter, excludes ex…" at bounding box center [237, 272] width 198 height 5
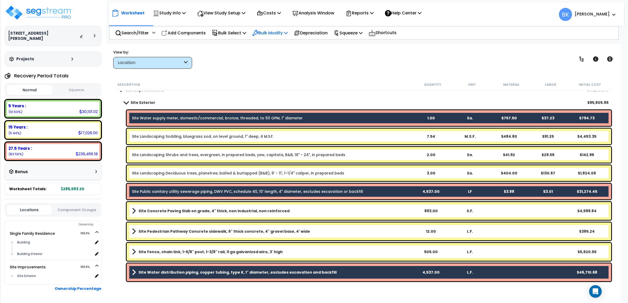
click at [281, 32] on p "Bulk Modify" at bounding box center [269, 32] width 35 height 7
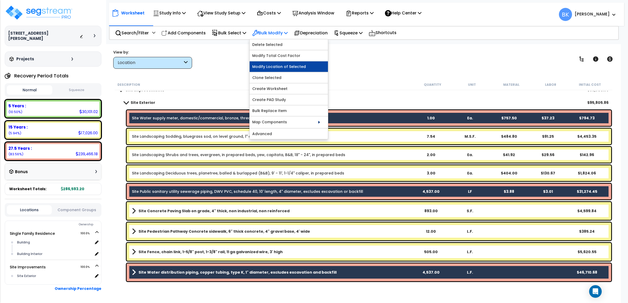
click at [276, 66] on link "Modify Location of Selected" at bounding box center [288, 66] width 78 height 11
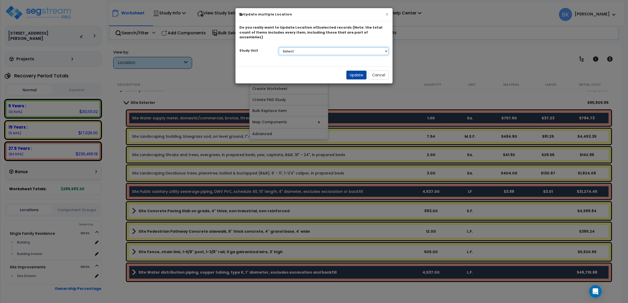
click at [291, 48] on select "Select Single Family Residence Site Improvements" at bounding box center [334, 51] width 110 height 8
select select "175078"
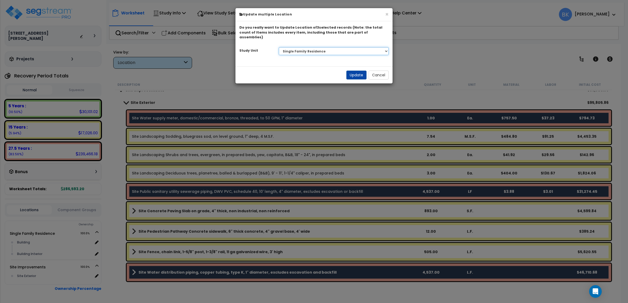
click at [279, 47] on select "Select Single Family Residence Site Improvements" at bounding box center [334, 51] width 110 height 8
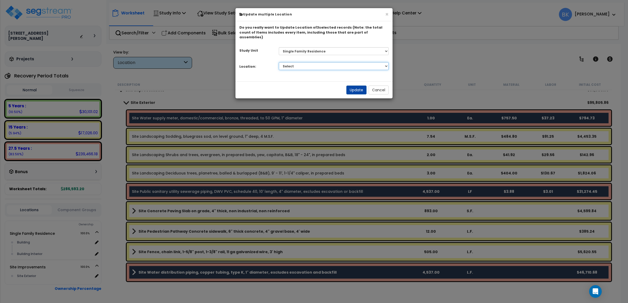
click at [300, 62] on select "Select Building Building Interior Add Additional Location" at bounding box center [334, 66] width 110 height 8
select select "6"
click at [279, 62] on select "Select Building Building Interior Add Additional Location" at bounding box center [334, 66] width 110 height 8
drag, startPoint x: 364, startPoint y: 84, endPoint x: 359, endPoint y: 84, distance: 4.5
click at [363, 86] on button "Update" at bounding box center [356, 90] width 20 height 9
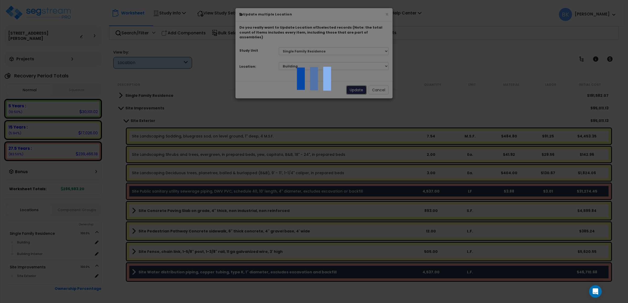
scroll to position [0, 0]
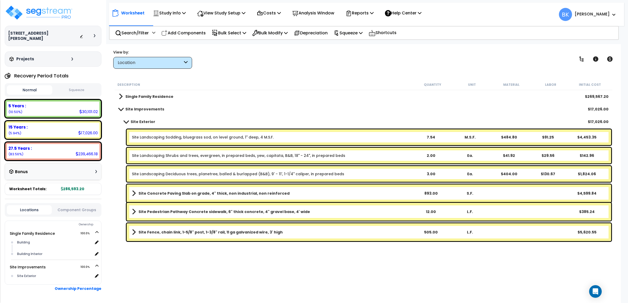
click at [170, 61] on div "Location" at bounding box center [150, 63] width 65 height 6
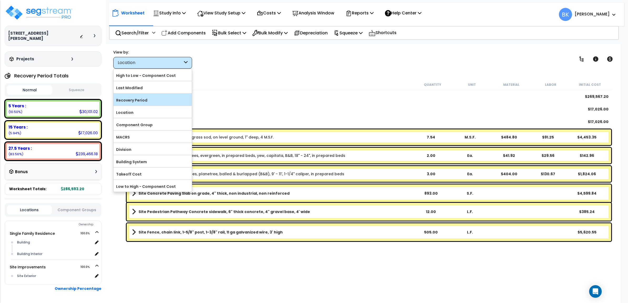
click at [138, 99] on label "Recovery Period" at bounding box center [152, 100] width 78 height 8
drag, startPoint x: 138, startPoint y: 99, endPoint x: 120, endPoint y: 100, distance: 17.9
click at [120, 100] on label "Recovery Period" at bounding box center [152, 100] width 78 height 8
click at [0, 0] on input "Recovery Period" at bounding box center [0, 0] width 0 height 0
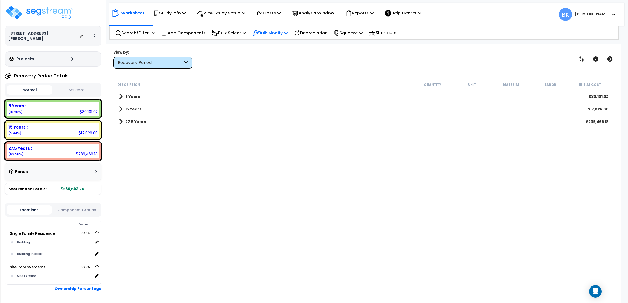
click at [267, 34] on p "Bulk Modify" at bounding box center [269, 32] width 35 height 7
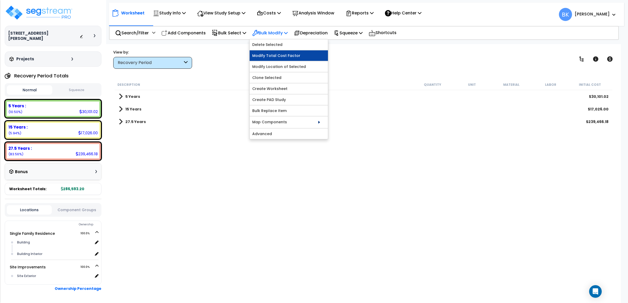
click at [268, 53] on link "Modify Total Cost Factor" at bounding box center [288, 55] width 78 height 11
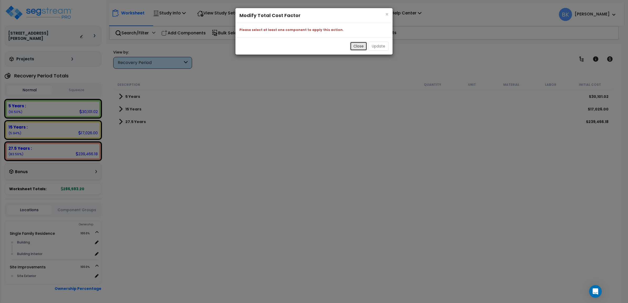
drag, startPoint x: 361, startPoint y: 49, endPoint x: 354, endPoint y: 47, distance: 7.0
click at [361, 48] on button "Close" at bounding box center [358, 46] width 17 height 9
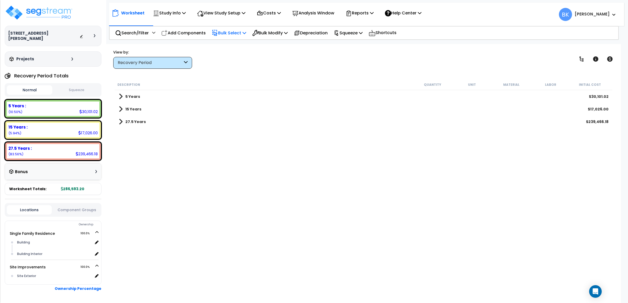
click at [224, 33] on p "Bulk Select" at bounding box center [229, 32] width 34 height 7
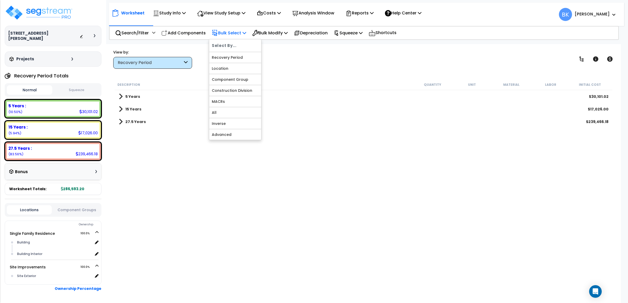
click at [233, 42] on h6 "Select By..." at bounding box center [235, 45] width 52 height 7
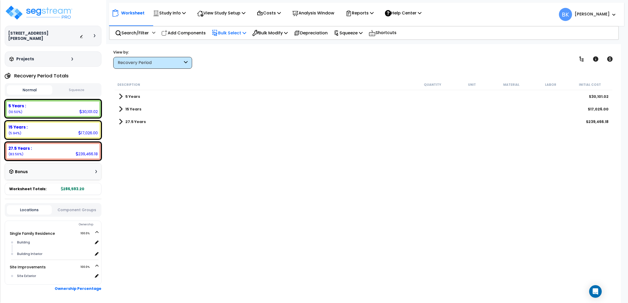
drag, startPoint x: 229, startPoint y: 28, endPoint x: 235, endPoint y: 41, distance: 14.7
click at [228, 28] on div "Bulk Select" at bounding box center [229, 33] width 34 height 12
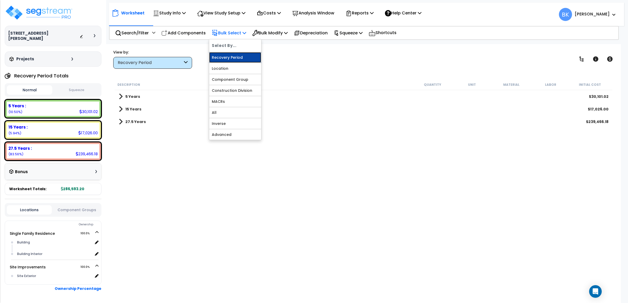
click at [232, 54] on link "Recovery Period" at bounding box center [235, 57] width 52 height 11
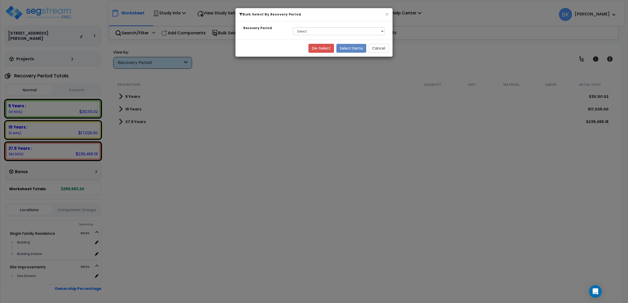
click at [312, 36] on div "Select 5 Years 15 Years 27.5 Years" at bounding box center [339, 31] width 100 height 12
click at [312, 31] on select "Select 5 Years 15 Years 27.5 Years" at bounding box center [339, 31] width 92 height 8
select select "275Y"
click at [293, 27] on select "Select 5 Years 15 Years 27.5 Years" at bounding box center [339, 31] width 92 height 8
click at [346, 49] on button "Select Items" at bounding box center [351, 48] width 30 height 9
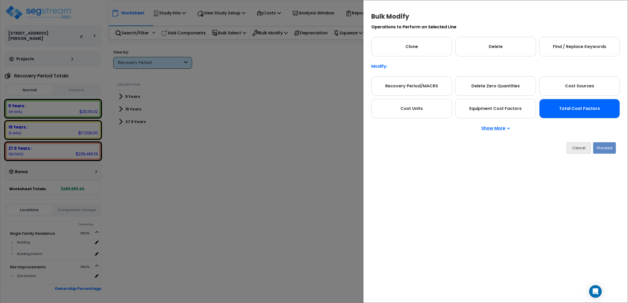
click at [573, 113] on div "Total Cost Factors" at bounding box center [579, 108] width 81 height 19
click at [596, 148] on button "Proceed" at bounding box center [604, 148] width 23 height 12
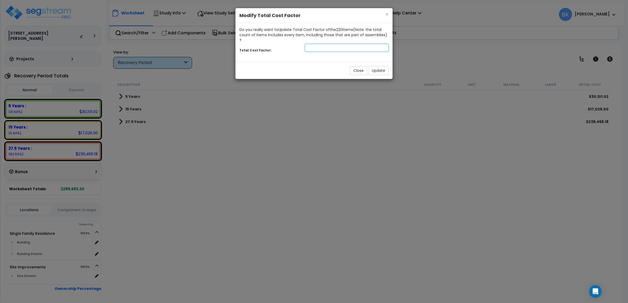
drag, startPoint x: 314, startPoint y: 42, endPoint x: 422, endPoint y: 33, distance: 107.8
click at [315, 44] on input "number" at bounding box center [347, 48] width 84 height 8
type input "0.9"
click at [374, 67] on button "Update" at bounding box center [378, 70] width 20 height 9
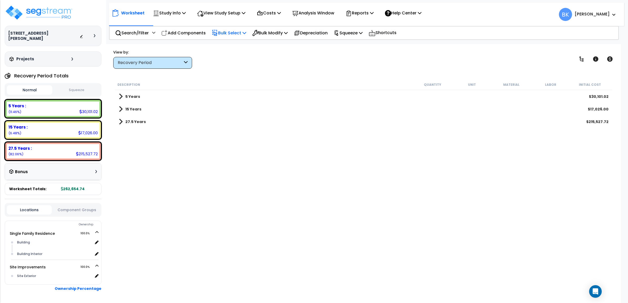
click at [238, 33] on p "Bulk Select" at bounding box center [229, 32] width 34 height 7
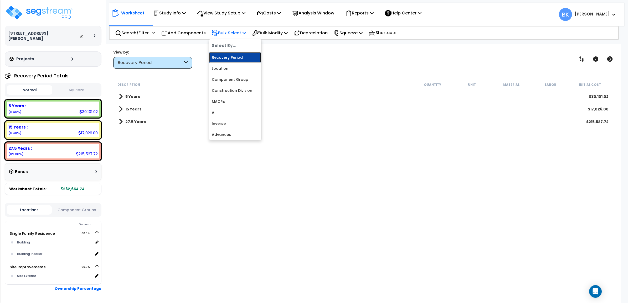
click at [222, 62] on link "Recovery Period" at bounding box center [235, 57] width 52 height 11
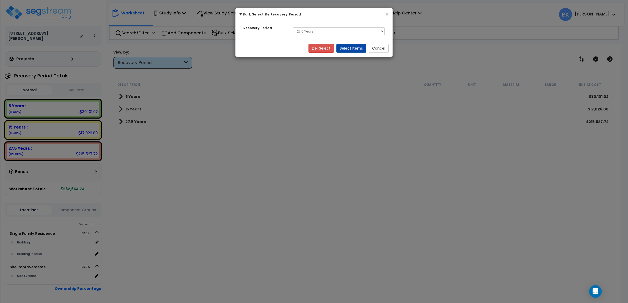
click at [327, 35] on div "Select 5 Years 15 Years 27.5 Years" at bounding box center [339, 31] width 100 height 12
click at [320, 33] on select "Select 5 Years 15 Years 27.5 Years" at bounding box center [339, 31] width 92 height 8
select select "5Y"
click at [293, 27] on select "Select 5 Years 15 Years 27.5 Years" at bounding box center [339, 31] width 92 height 8
click at [352, 49] on button "Select Items" at bounding box center [351, 48] width 30 height 9
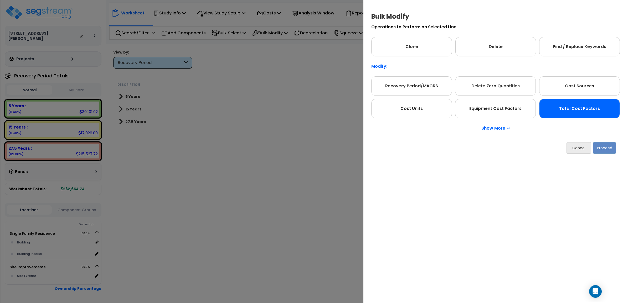
click at [557, 108] on div "Total Cost Factors" at bounding box center [579, 108] width 81 height 19
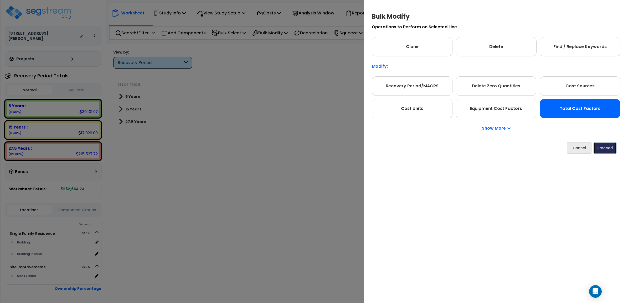
click at [602, 143] on button "Proceed" at bounding box center [604, 148] width 23 height 12
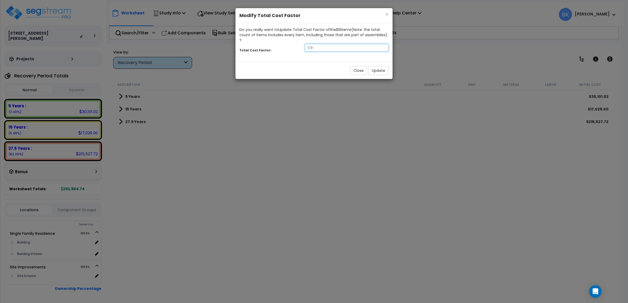
click at [338, 44] on input "0.9" at bounding box center [347, 48] width 84 height 8
type input "0.8"
click at [374, 66] on button "Update" at bounding box center [378, 70] width 20 height 9
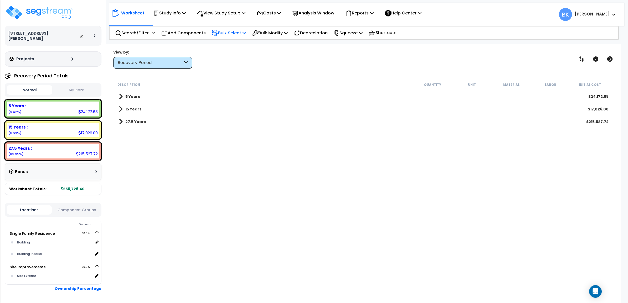
click at [228, 33] on p "Bulk Select" at bounding box center [229, 32] width 34 height 7
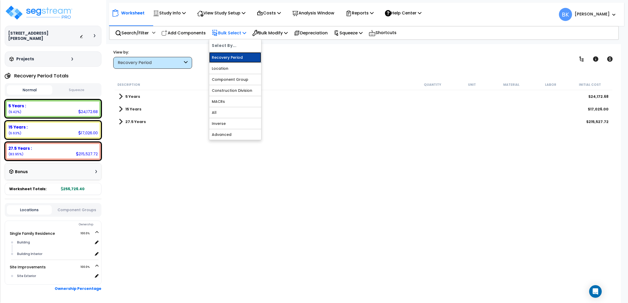
click at [227, 57] on link "Recovery Period" at bounding box center [235, 57] width 52 height 11
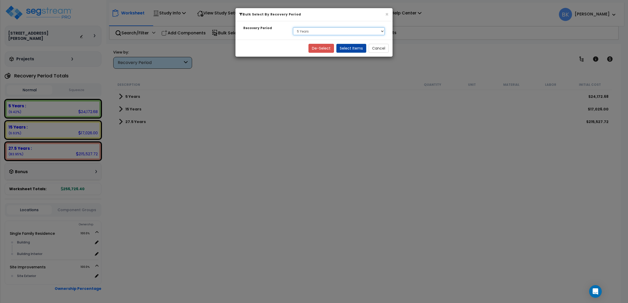
click at [327, 32] on select "Select 5 Years 15 Years 27.5 Years" at bounding box center [339, 31] width 92 height 8
click at [293, 27] on select "Select 5 Years 15 Years 27.5 Years" at bounding box center [339, 31] width 92 height 8
click at [345, 49] on button "Select Items" at bounding box center [351, 48] width 30 height 9
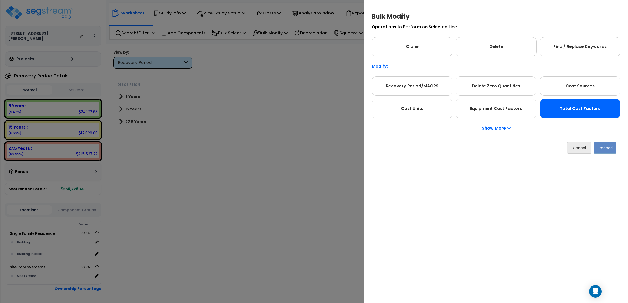
click at [587, 109] on div "Total Cost Factors" at bounding box center [579, 108] width 81 height 19
click at [603, 150] on button "Proceed" at bounding box center [604, 148] width 23 height 12
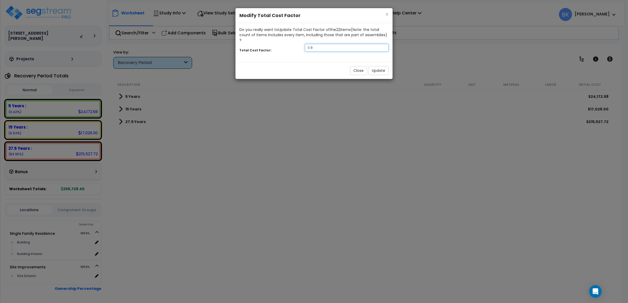
click at [318, 44] on input "0.8" at bounding box center [347, 48] width 84 height 8
click at [382, 66] on button "Update" at bounding box center [378, 70] width 20 height 9
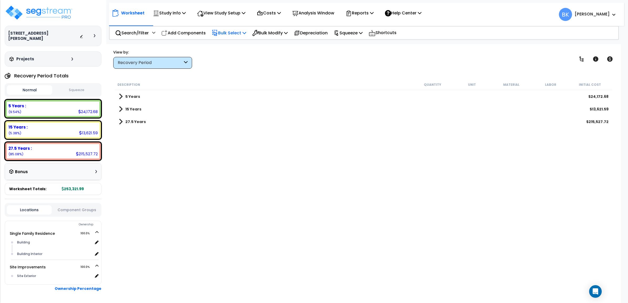
click at [233, 30] on p "Bulk Select" at bounding box center [229, 32] width 34 height 7
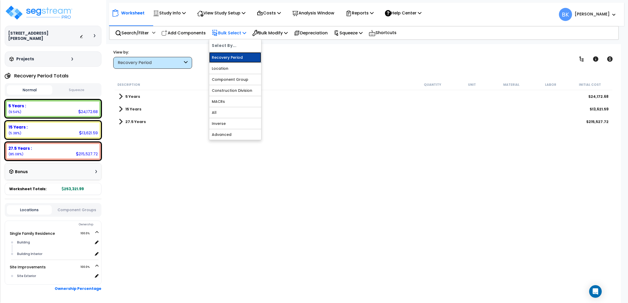
click at [229, 53] on link "Recovery Period" at bounding box center [235, 57] width 52 height 11
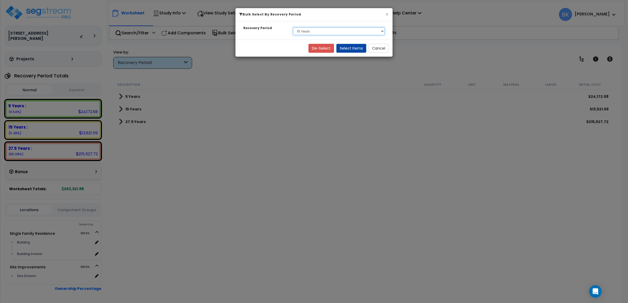
click at [326, 32] on select "Select 5 Years 15 Years 27.5 Years" at bounding box center [339, 31] width 92 height 8
click at [340, 31] on select "Select 5 Years 15 Years 27.5 Years" at bounding box center [339, 31] width 92 height 8
click at [293, 27] on select "Select 5 Years 15 Years 27.5 Years" at bounding box center [339, 31] width 92 height 8
click at [350, 49] on button "Select Items" at bounding box center [351, 48] width 30 height 9
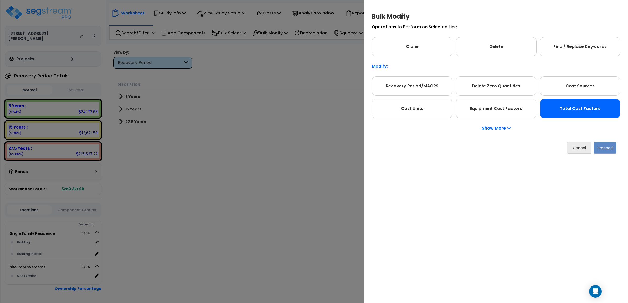
click at [603, 111] on div "Total Cost Factors" at bounding box center [579, 108] width 81 height 19
click at [608, 151] on button "Proceed" at bounding box center [604, 148] width 23 height 12
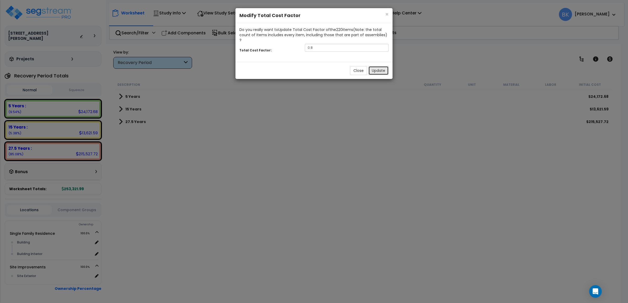
click at [378, 66] on button "Update" at bounding box center [378, 70] width 20 height 9
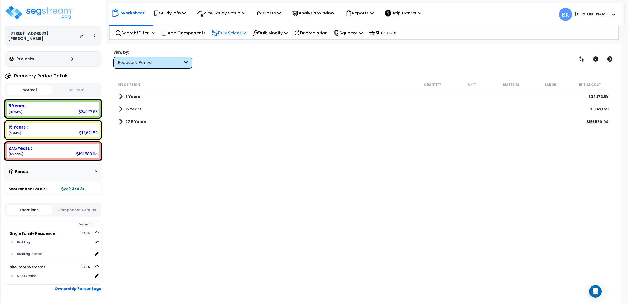
click at [237, 32] on p "Bulk Select" at bounding box center [229, 32] width 34 height 7
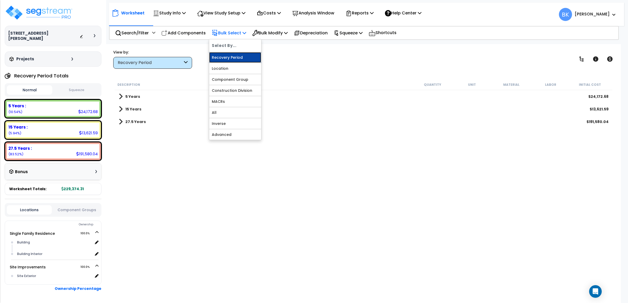
click at [235, 55] on link "Recovery Period" at bounding box center [235, 57] width 52 height 11
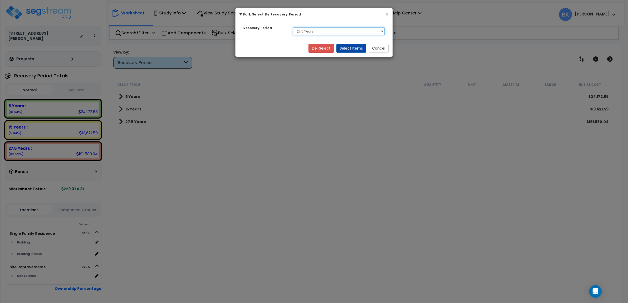
click at [320, 30] on select "Select 5 Years 15 Years 27.5 Years" at bounding box center [339, 31] width 92 height 8
select select "5Y"
click at [293, 27] on select "Select 5 Years 15 Years 27.5 Years" at bounding box center [339, 31] width 92 height 8
click at [348, 48] on button "Select Items" at bounding box center [351, 48] width 30 height 9
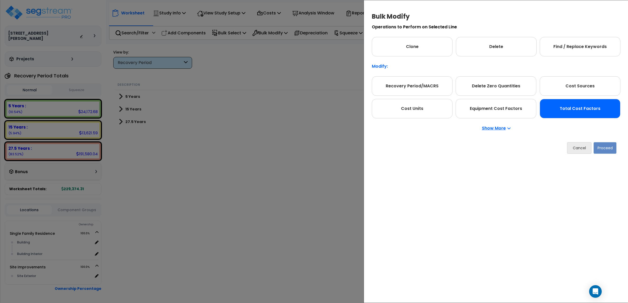
click at [569, 109] on div "Total Cost Factors" at bounding box center [579, 108] width 81 height 19
click at [616, 150] on button "Proceed" at bounding box center [604, 148] width 23 height 12
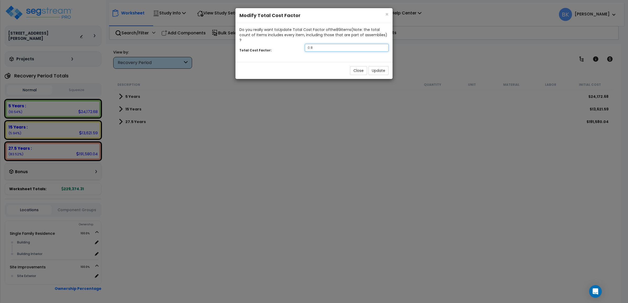
click at [315, 44] on input "0.8" at bounding box center [347, 48] width 84 height 8
type input "0.85"
click at [379, 66] on button "Update" at bounding box center [378, 70] width 20 height 9
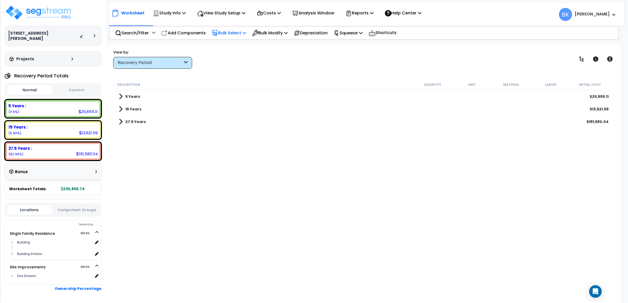
click at [234, 29] on p "Bulk Select" at bounding box center [229, 32] width 34 height 7
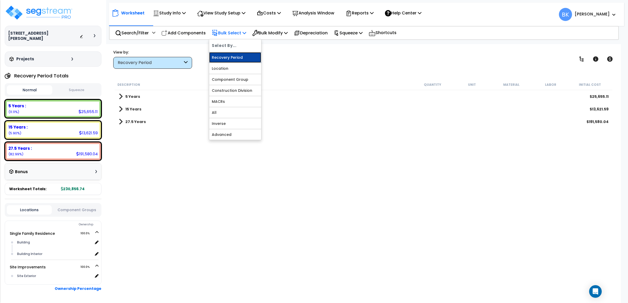
click at [239, 55] on link "Recovery Period" at bounding box center [235, 57] width 52 height 11
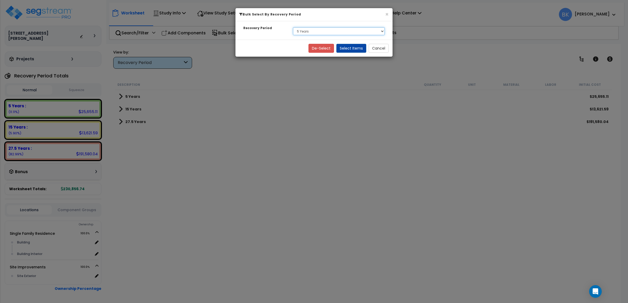
click at [340, 33] on select "Select 5 Years 15 Years 27.5 Years" at bounding box center [339, 31] width 92 height 8
select select "15Y"
click at [293, 27] on select "Select 5 Years 15 Years 27.5 Years" at bounding box center [339, 31] width 92 height 8
click at [346, 48] on button "Select Items" at bounding box center [351, 48] width 30 height 9
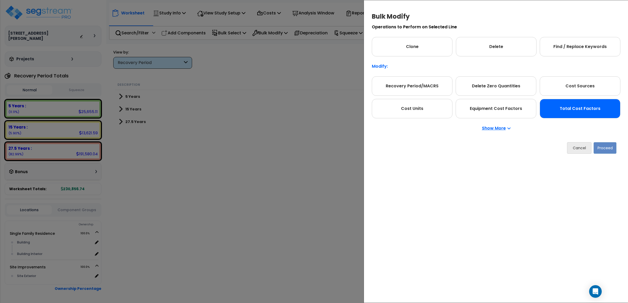
click at [554, 109] on div "Total Cost Factors" at bounding box center [579, 108] width 81 height 19
click at [603, 150] on button "Proceed" at bounding box center [604, 148] width 23 height 12
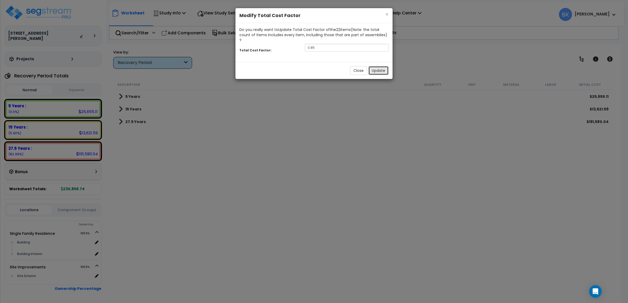
click at [380, 66] on button "Update" at bounding box center [378, 70] width 20 height 9
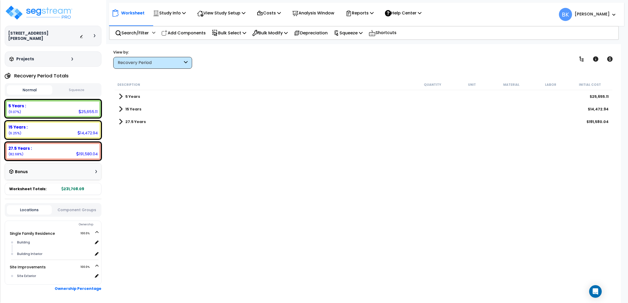
click at [263, 179] on div "Description Quantity Unit Material Labor Initial Cost 5 Years $25,655.11 15 Yea…" at bounding box center [363, 180] width 499 height 203
click at [120, 124] on span at bounding box center [121, 121] width 4 height 7
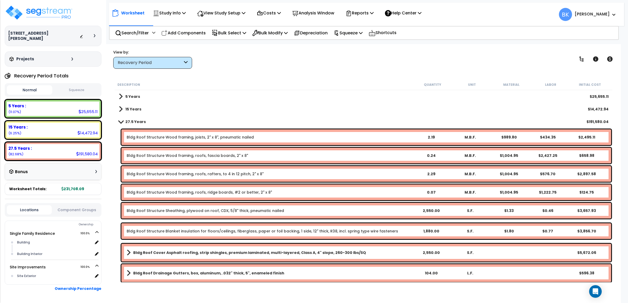
click at [233, 141] on div "Bldg Roof Structure Wood framing, joists, 2" x 8", pneumatic nailed 2.19 M.B.F.…" at bounding box center [365, 137] width 489 height 16
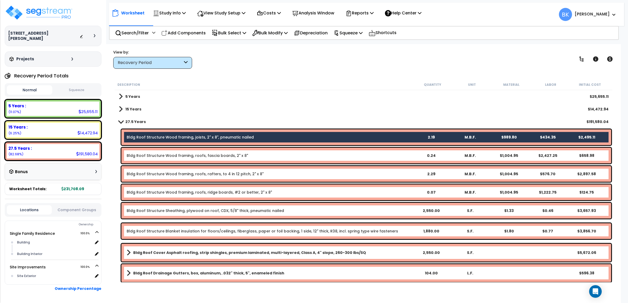
click at [233, 141] on div "Bldg Roof Structure Wood framing, joists, 2" x 8", pneumatic nailed 2.19 M.B.F.…" at bounding box center [365, 137] width 489 height 16
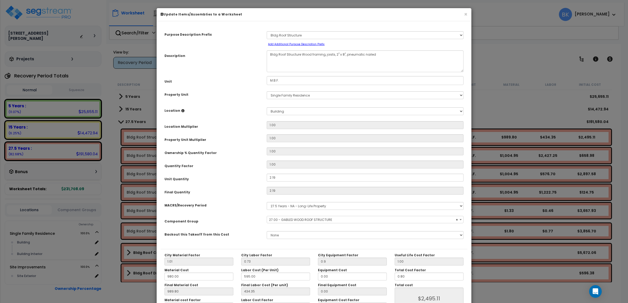
select select "39148"
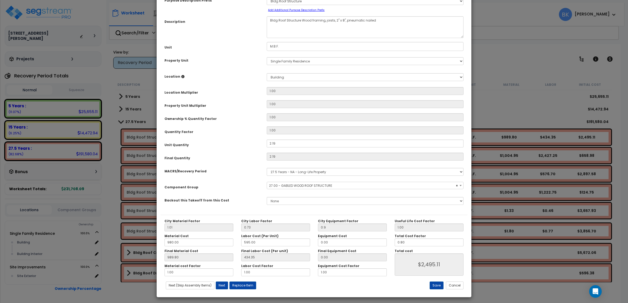
scroll to position [37, 0]
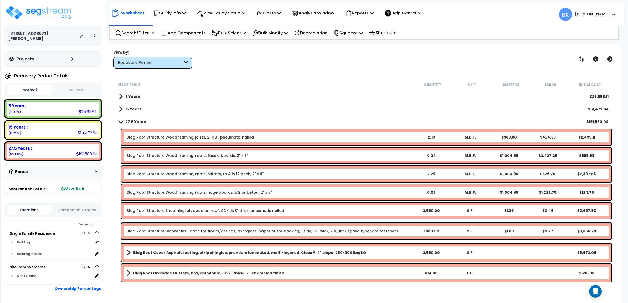
click at [36, 103] on div "5 Years : 25,655.11 (11.07%)" at bounding box center [53, 109] width 92 height 14
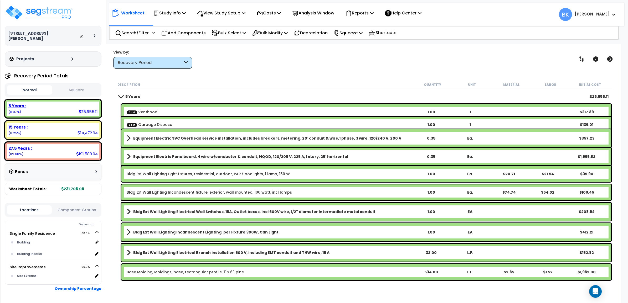
click at [36, 103] on div "5 Years : 25,655.11 (11.07%)" at bounding box center [53, 109] width 92 height 14
click at [242, 33] on p "Bulk Select" at bounding box center [229, 32] width 34 height 7
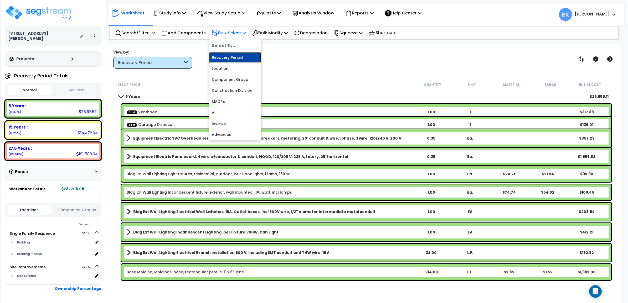
click at [229, 56] on link "Recovery Period" at bounding box center [235, 57] width 52 height 11
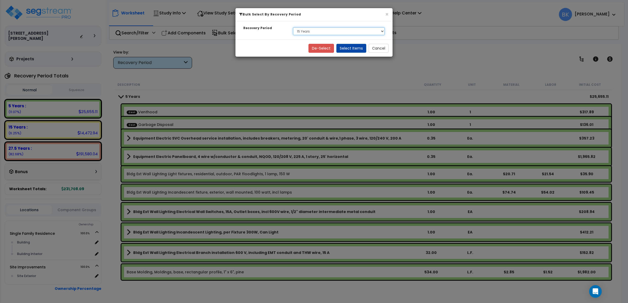
click at [314, 32] on select "Select 5 Years 15 Years 27.5 Years" at bounding box center [339, 31] width 92 height 8
select select "5Y"
click at [293, 27] on select "Select 5 Years 15 Years 27.5 Years" at bounding box center [339, 31] width 92 height 8
click at [347, 45] on button "Select Items" at bounding box center [351, 48] width 30 height 9
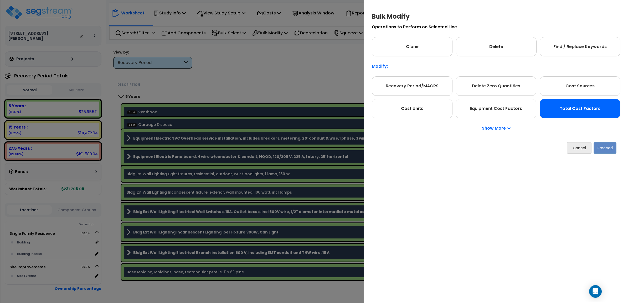
click at [584, 117] on div "Total Cost Factors" at bounding box center [579, 108] width 81 height 19
click at [603, 150] on button "Proceed" at bounding box center [604, 148] width 23 height 12
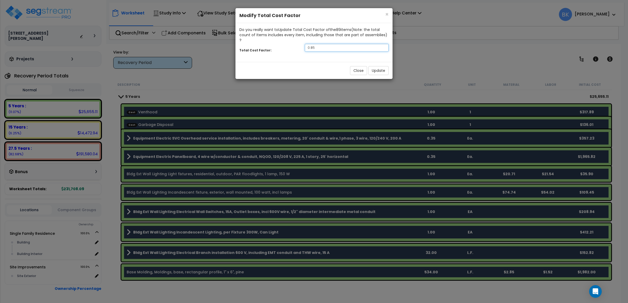
click at [333, 44] on input "0.85" at bounding box center [347, 48] width 84 height 8
type input "0.9"
click at [373, 66] on button "Update" at bounding box center [378, 70] width 20 height 9
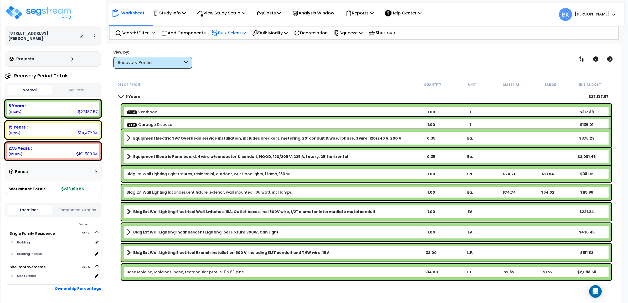
click at [235, 32] on p "Bulk Select" at bounding box center [229, 32] width 34 height 7
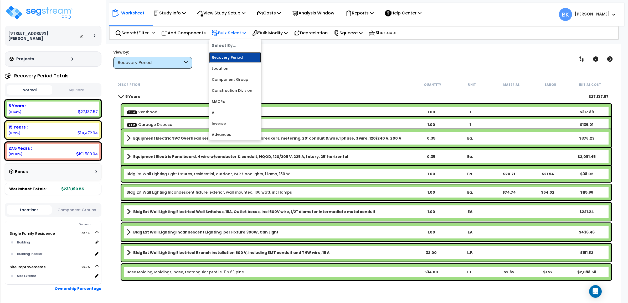
click at [238, 57] on link "Recovery Period" at bounding box center [235, 57] width 52 height 11
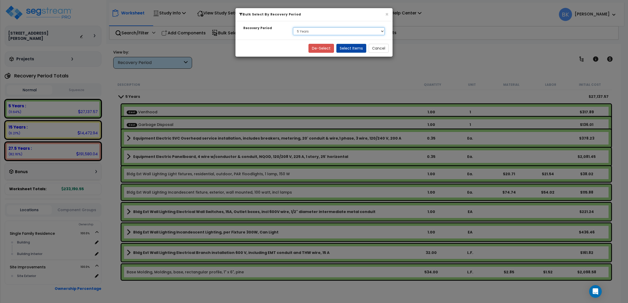
click at [314, 33] on select "Select 5 Years 15 Years 27.5 Years" at bounding box center [339, 31] width 92 height 8
select select "15Y"
click at [293, 27] on select "Select 5 Years 15 Years 27.5 Years" at bounding box center [339, 31] width 92 height 8
click at [347, 50] on button "Select Items" at bounding box center [351, 48] width 30 height 9
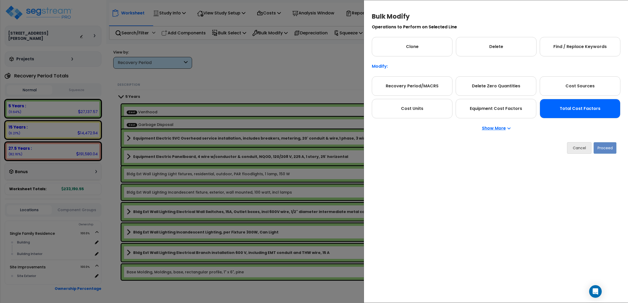
click at [588, 112] on div "Total Cost Factors" at bounding box center [579, 108] width 81 height 19
click at [607, 145] on button "Proceed" at bounding box center [604, 148] width 23 height 12
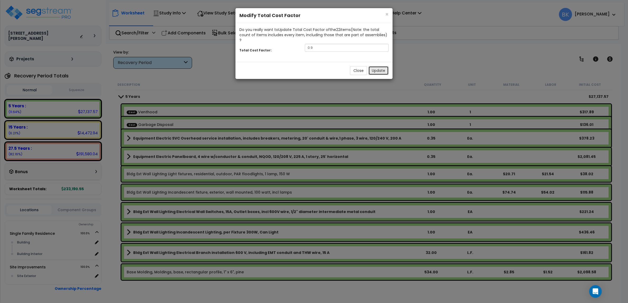
click at [377, 66] on button "Update" at bounding box center [378, 70] width 20 height 9
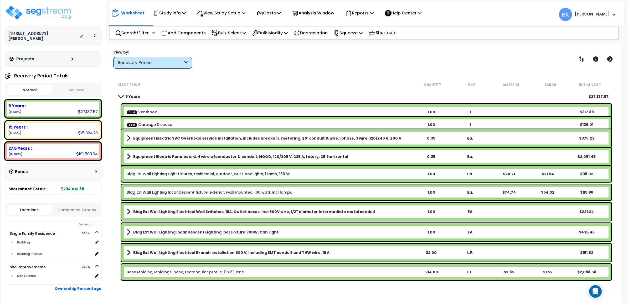
click at [124, 95] on link "5 Years" at bounding box center [129, 96] width 21 height 7
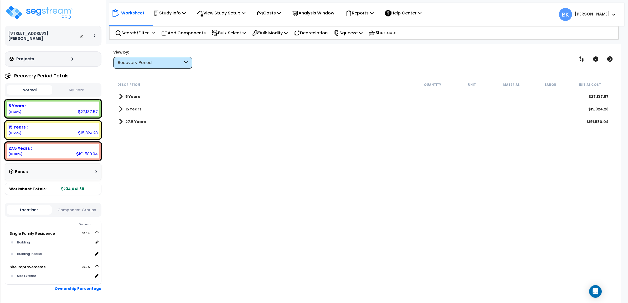
click at [121, 124] on span at bounding box center [121, 121] width 4 height 7
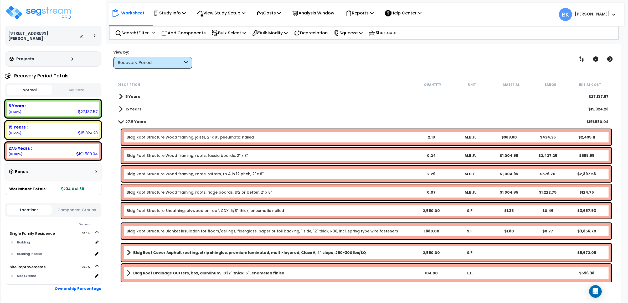
click at [174, 135] on link "Bldg Roof Structure Wood framing, joists, 2" x 8", pneumatic nailed" at bounding box center [190, 137] width 127 height 5
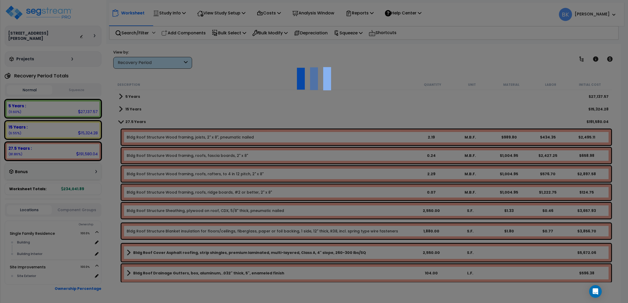
scroll to position [0, 0]
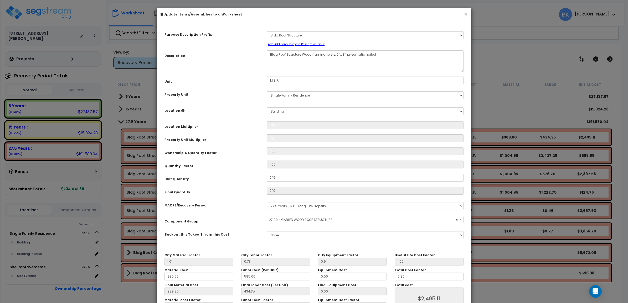
select select "39148"
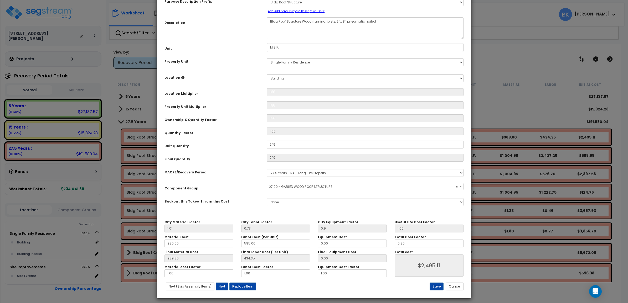
scroll to position [37, 0]
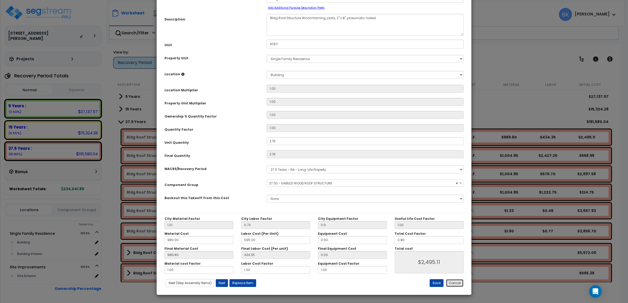
click at [458, 279] on button "Cancel" at bounding box center [455, 283] width 18 height 8
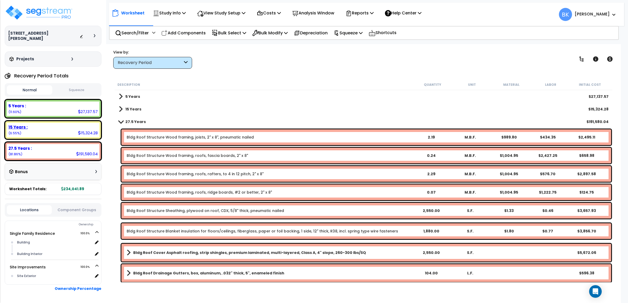
click at [29, 127] on div "15 Years : 15,324.28 (6.55%)" at bounding box center [53, 130] width 92 height 14
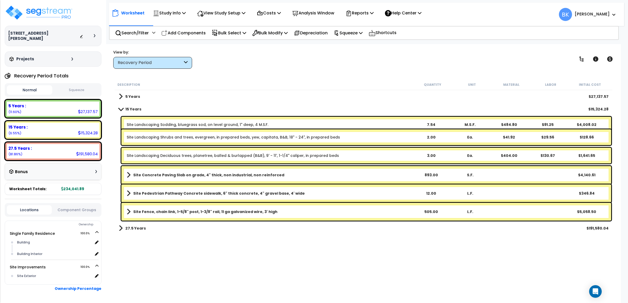
click at [332, 212] on link "Site Fence, chain link, 1-5/8" post, 1-3/8" rail, 11 ga galvanized wire, 3' high" at bounding box center [269, 211] width 285 height 7
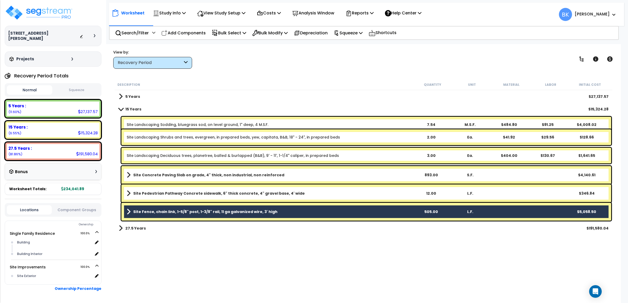
click at [332, 212] on link "Site Fence, chain link, 1-5/8" post, 1-3/8" rail, 11 ga galvanized wire, 3' high" at bounding box center [269, 211] width 285 height 7
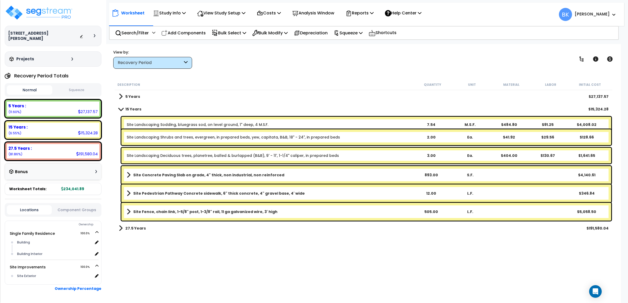
click at [332, 212] on link "Site Fence, chain link, 1-5/8" post, 1-3/8" rail, 11 ga galvanized wire, 3' high" at bounding box center [269, 211] width 285 height 7
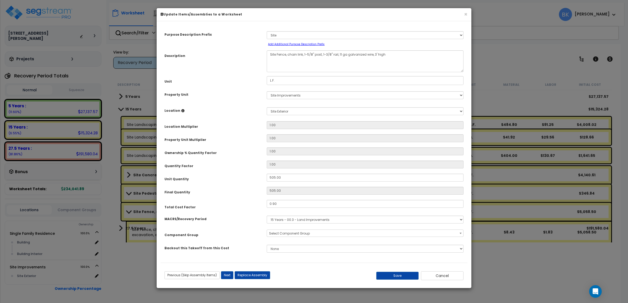
scroll to position [0, 0]
select select "39465"
type input "0.25"
click at [400, 274] on button "Save" at bounding box center [397, 276] width 43 height 8
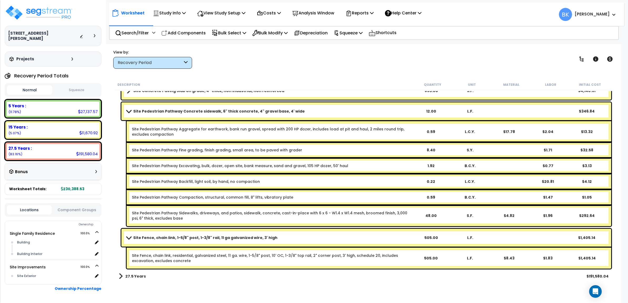
scroll to position [23, 0]
click at [297, 239] on link "Site Fence, chain link, 1-5/8" post, 1-3/8" rail, 11 ga galvanized wire, 3' high" at bounding box center [269, 237] width 285 height 7
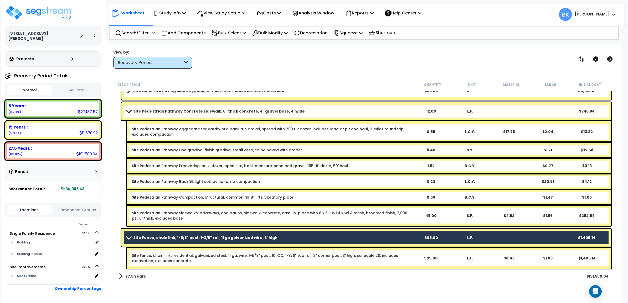
click at [297, 239] on link "Site Fence, chain link, 1-5/8" post, 1-3/8" rail, 11 ga galvanized wire, 3' high" at bounding box center [269, 237] width 285 height 7
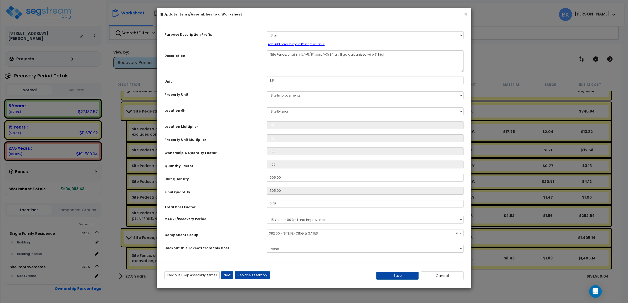
select select "39465"
click at [449, 276] on button "Cancel" at bounding box center [442, 276] width 43 height 9
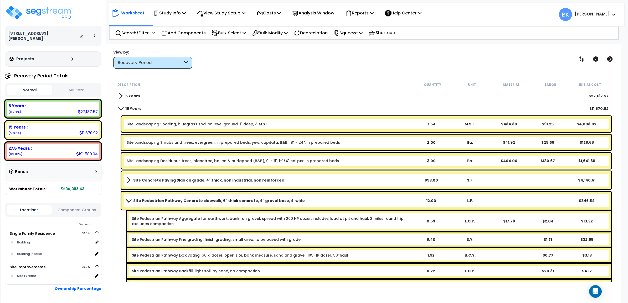
scroll to position [0, 0]
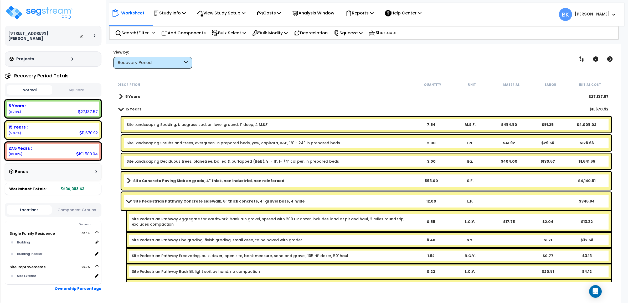
click at [385, 129] on div "Site Landscaping Sodding, bluegrass sod, on level ground, 1" deep, 4 M.S.F. 7.5…" at bounding box center [365, 125] width 489 height 16
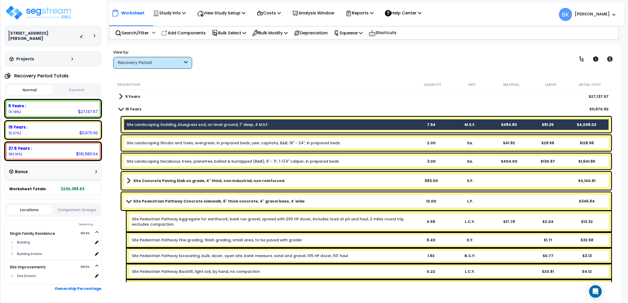
click at [385, 129] on div "Site Landscaping Sodding, bluegrass sod, on level ground, 1" deep, 4 M.S.F. 7.5…" at bounding box center [365, 125] width 489 height 16
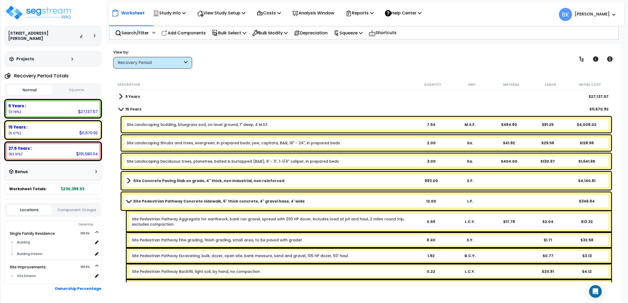
click at [385, 129] on div "Site Landscaping Sodding, bluegrass sod, on level ground, 1" deep, 4 M.S.F. 7.5…" at bounding box center [365, 125] width 489 height 16
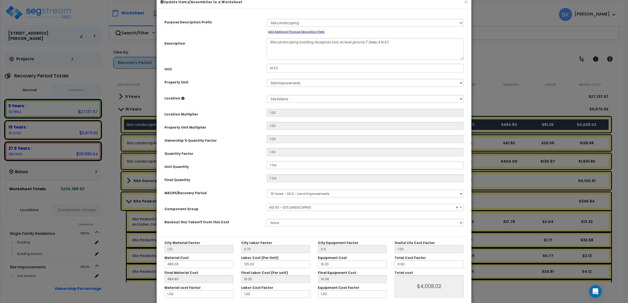
scroll to position [37, 0]
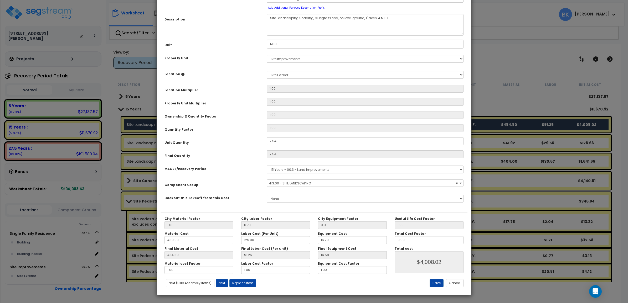
select select "39496"
drag, startPoint x: 410, startPoint y: 238, endPoint x: 390, endPoint y: 241, distance: 19.9
click at [390, 241] on div "Total Cost Factor 0.90" at bounding box center [428, 238] width 77 height 12
type input "0"
type input "$0.00"
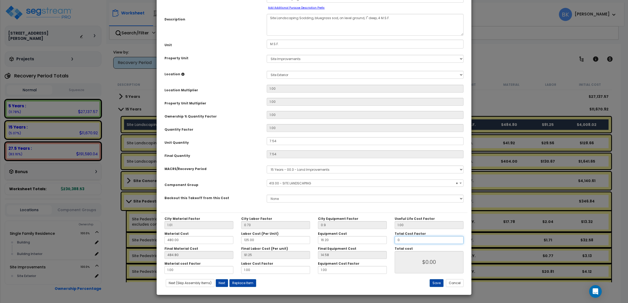
type input "0.2"
type input "$890.67"
type input "0.25"
type input "$1,113.34"
type input "0.25"
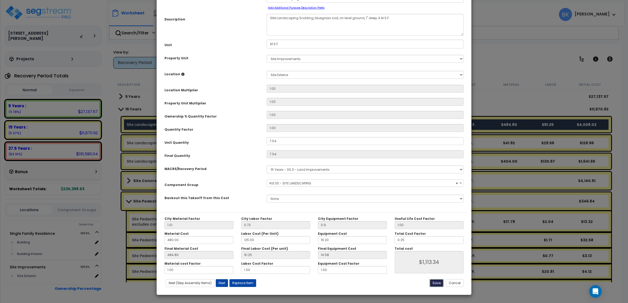
type input "$1,113.34"
click at [437, 283] on button "Save" at bounding box center [436, 283] width 14 height 8
type input "0.90"
type input "1113.34"
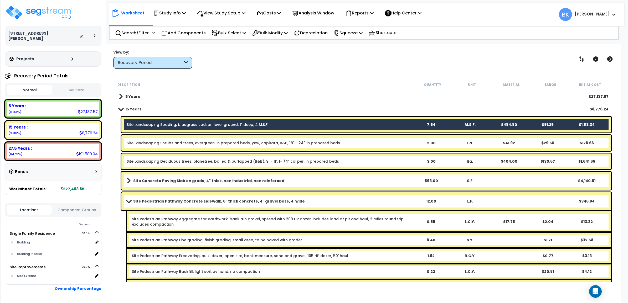
click at [126, 200] on span at bounding box center [128, 201] width 7 height 4
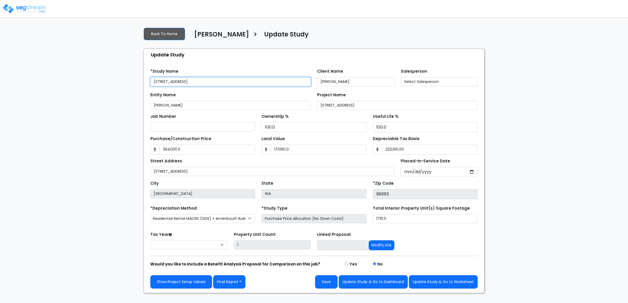
type input "394,000.0"
type input "170,190.0"
select select "2025"
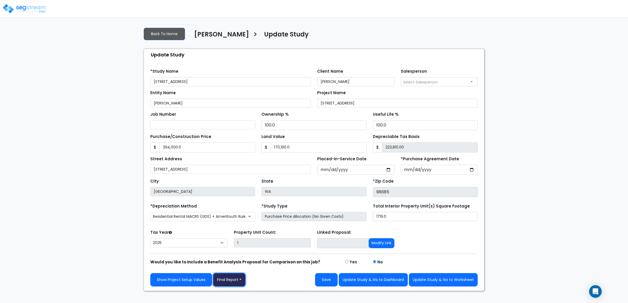
click at [239, 286] on button "Final Report" at bounding box center [229, 279] width 32 height 13
click at [237, 258] on link "Report Images" at bounding box center [240, 253] width 55 height 12
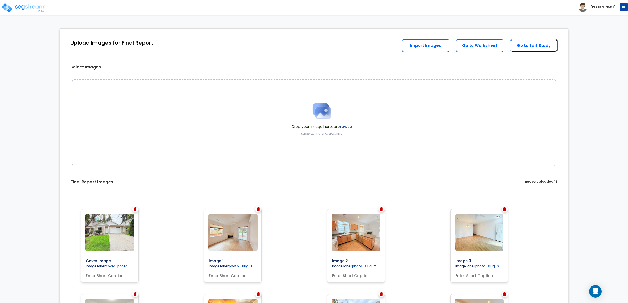
click at [530, 47] on link "Go to Edit Study" at bounding box center [534, 45] width 48 height 13
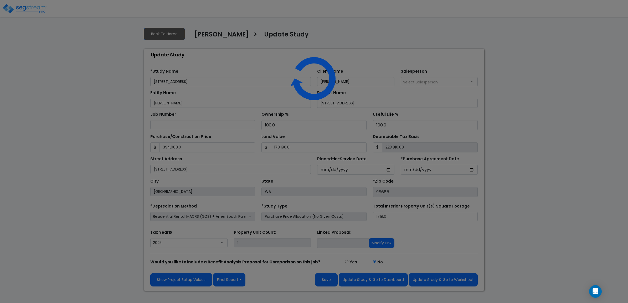
select select "2025"
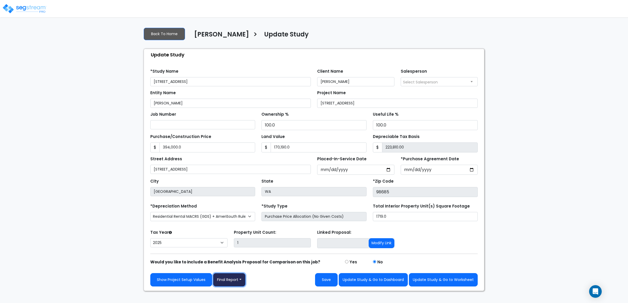
click at [234, 275] on button "Final Report" at bounding box center [229, 279] width 32 height 13
click at [236, 253] on link "Report Images" at bounding box center [240, 253] width 55 height 12
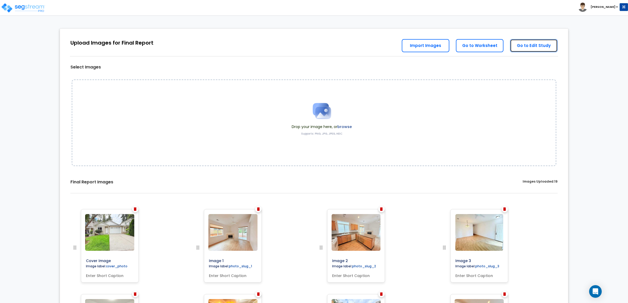
click at [548, 45] on link "Go to Edit Study" at bounding box center [534, 45] width 48 height 13
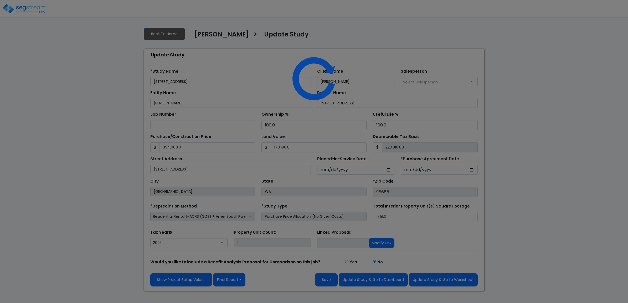
select select "2025"
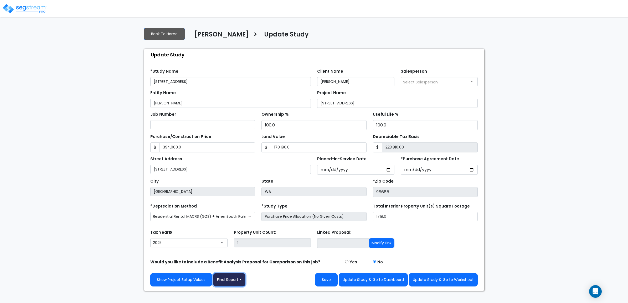
click at [229, 277] on button "Final Report" at bounding box center [229, 279] width 32 height 13
click at [234, 251] on link "Report Images" at bounding box center [240, 253] width 55 height 12
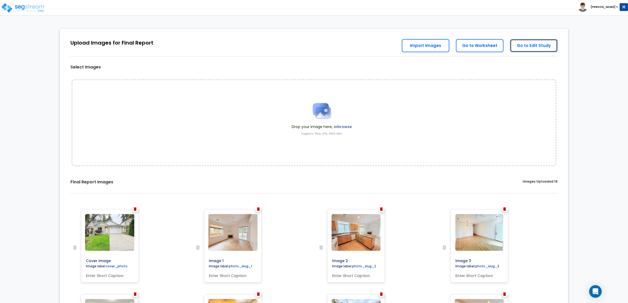
click at [539, 42] on link "Go to Edit Study" at bounding box center [534, 45] width 48 height 13
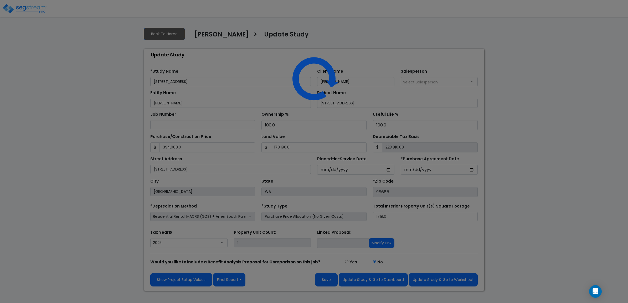
select select "2025"
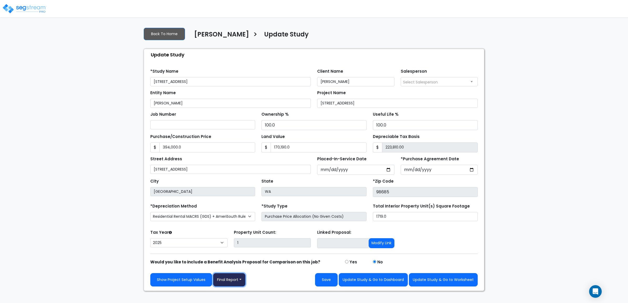
click at [238, 278] on button "Final Report" at bounding box center [229, 279] width 32 height 13
click at [243, 241] on link "Report Custom Fields" at bounding box center [240, 241] width 55 height 12
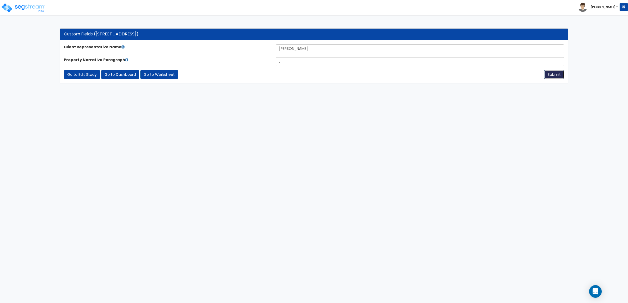
click at [557, 76] on button "Submit" at bounding box center [554, 74] width 20 height 9
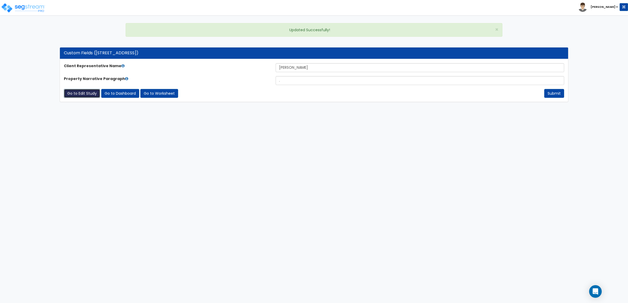
click at [86, 93] on link "Go to Edit Study" at bounding box center [82, 93] width 36 height 9
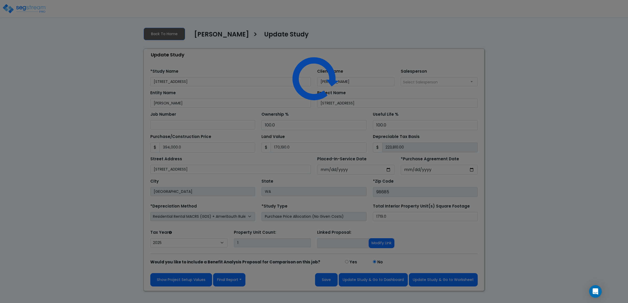
select select "2025"
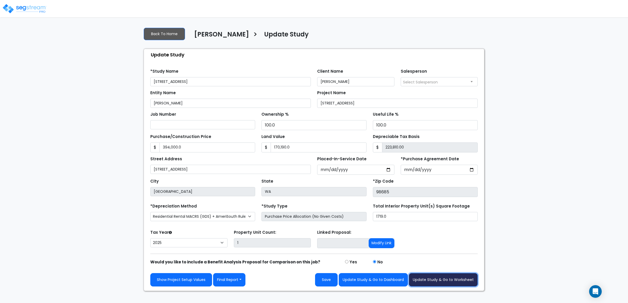
click at [456, 280] on button "Update Study & Go to Worksheet" at bounding box center [443, 279] width 69 height 13
type input "394000"
type input "170190"
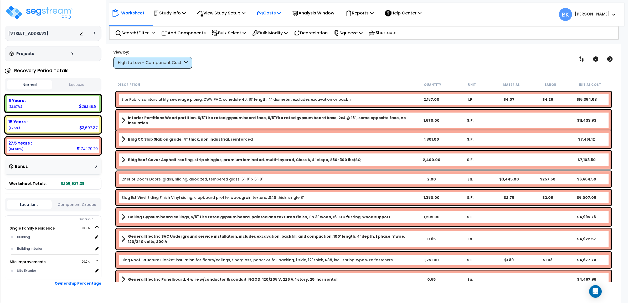
click at [271, 7] on div "Costs" at bounding box center [269, 13] width 24 height 12
click at [275, 35] on link "Direct Costs" at bounding box center [280, 36] width 52 height 11
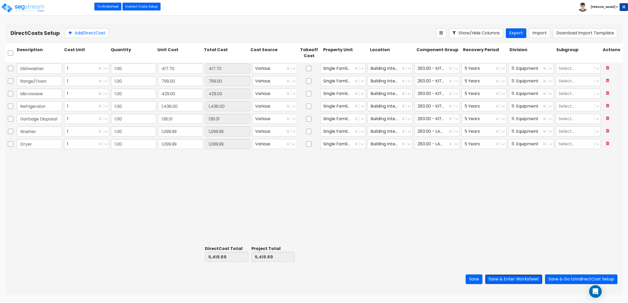
click at [512, 282] on button "Save & Enter Worksheet" at bounding box center [513, 280] width 57 height 10
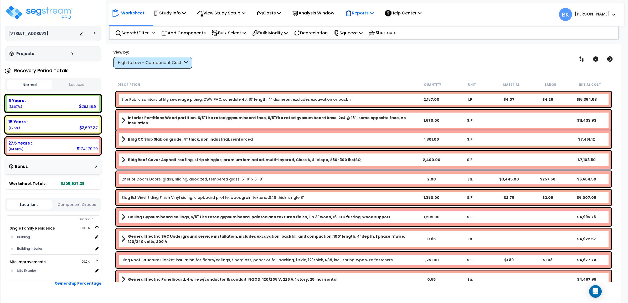
click at [359, 12] on p "Reports" at bounding box center [359, 12] width 28 height 7
click at [367, 26] on link "Get Report" at bounding box center [369, 25] width 52 height 11
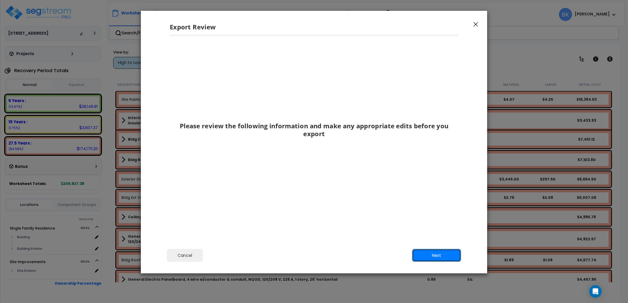
click at [450, 258] on button "Next" at bounding box center [436, 255] width 49 height 13
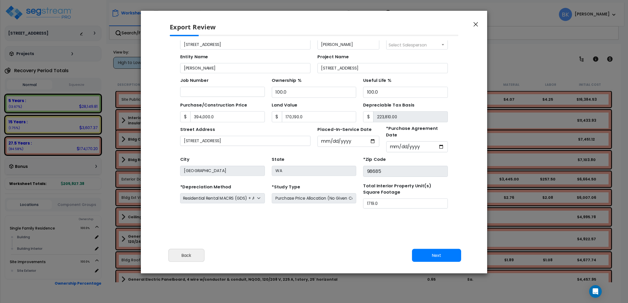
scroll to position [53, 0]
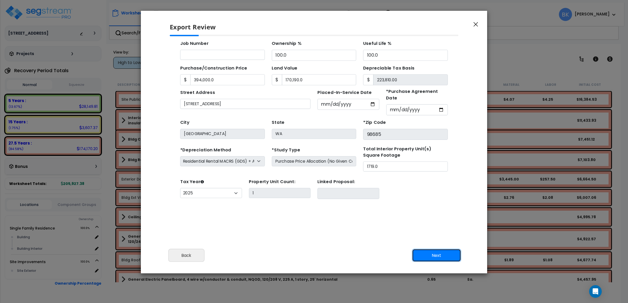
click at [432, 255] on button "Next" at bounding box center [436, 255] width 49 height 13
type input "394000"
type input "170190"
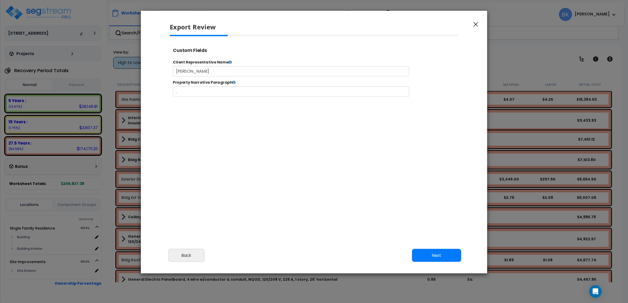
type input "394,000.0"
type input "170,190.0"
select select "2025"
click at [435, 254] on button "Next" at bounding box center [436, 255] width 49 height 13
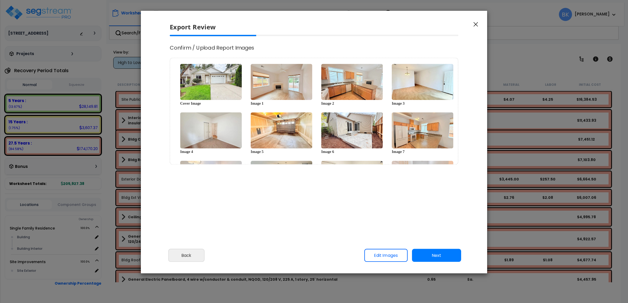
scroll to position [0, 0]
click at [435, 254] on button "Next" at bounding box center [436, 255] width 49 height 13
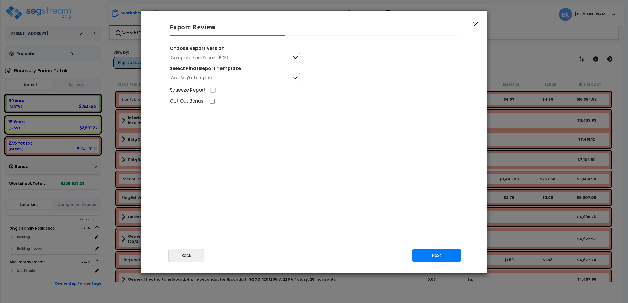
click at [295, 59] on icon at bounding box center [294, 57] width 7 height 7
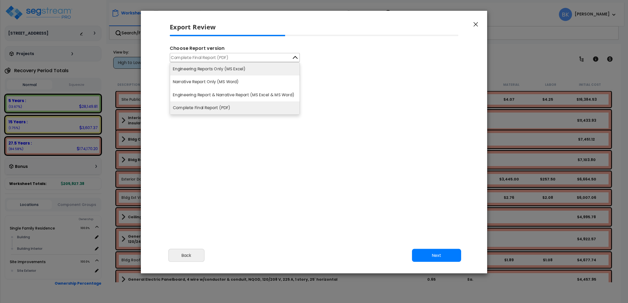
click at [257, 65] on li "Engineering Reports Only (MS Excel)" at bounding box center [234, 68] width 129 height 13
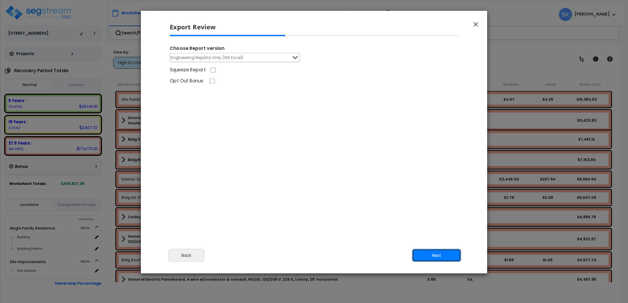
click at [432, 253] on button "Next" at bounding box center [436, 255] width 49 height 13
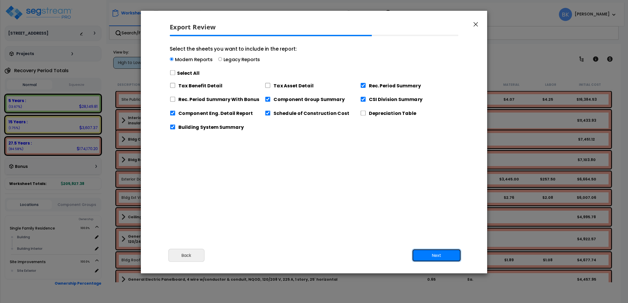
click at [446, 257] on button "Next" at bounding box center [436, 255] width 49 height 13
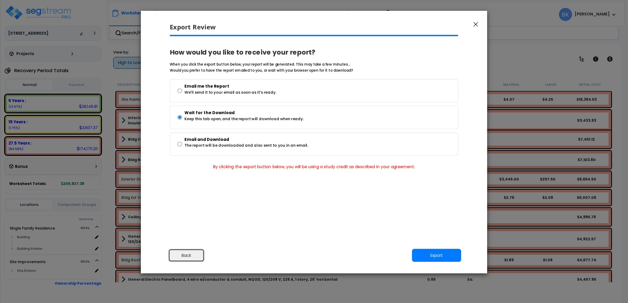
click at [180, 255] on button "Back" at bounding box center [186, 255] width 36 height 13
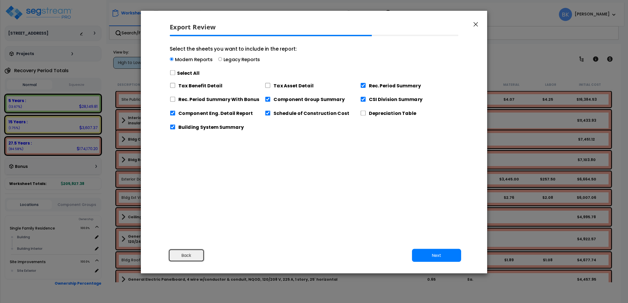
click at [188, 255] on button "Back" at bounding box center [186, 255] width 36 height 13
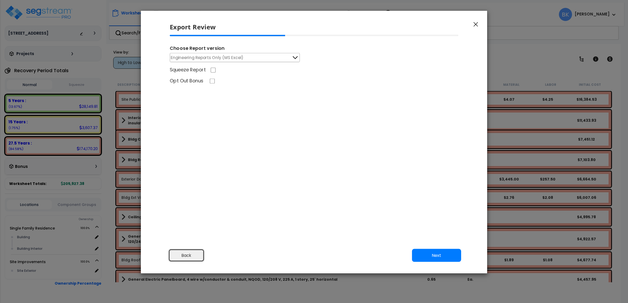
click at [188, 255] on button "Back" at bounding box center [186, 255] width 36 height 13
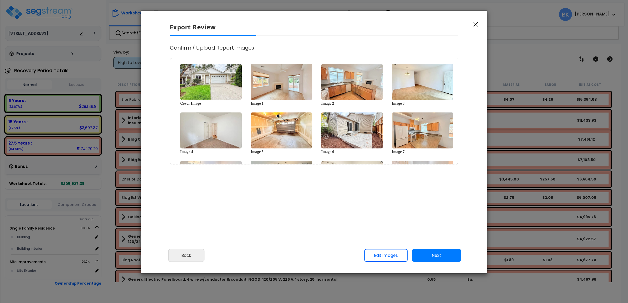
click at [477, 25] on button "button" at bounding box center [476, 24] width 8 height 6
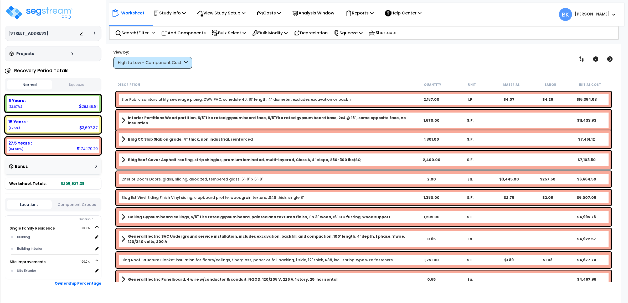
click at [152, 58] on div "High to Low - Component Cost" at bounding box center [152, 63] width 79 height 12
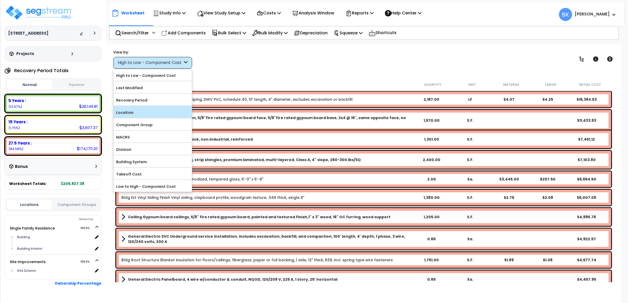
click at [137, 115] on label "Location" at bounding box center [152, 113] width 78 height 8
click at [0, 0] on input "Location" at bounding box center [0, 0] width 0 height 0
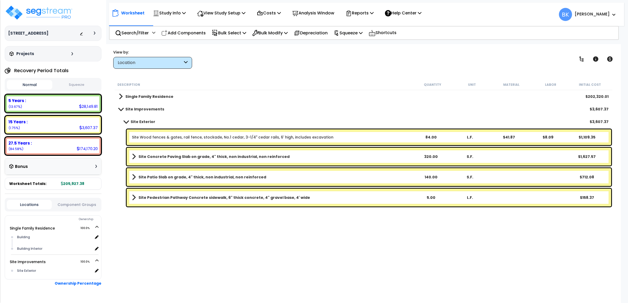
click at [154, 57] on div "Location" at bounding box center [152, 63] width 79 height 12
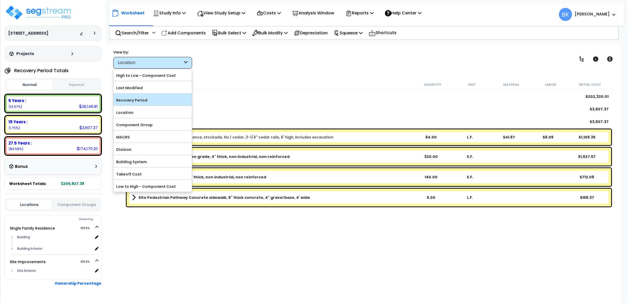
click at [134, 98] on label "Recovery Period" at bounding box center [152, 100] width 78 height 8
click at [0, 0] on input "Recovery Period" at bounding box center [0, 0] width 0 height 0
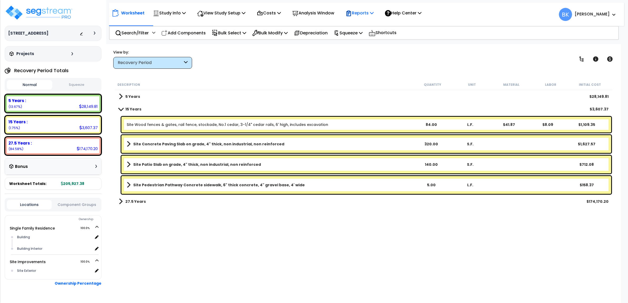
click at [366, 14] on p "Reports" at bounding box center [359, 12] width 28 height 7
click at [368, 27] on link "Get Report" at bounding box center [369, 25] width 52 height 11
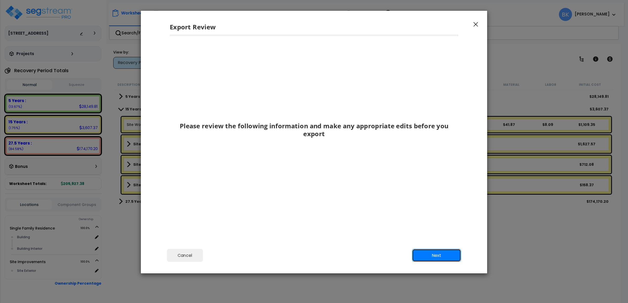
click at [441, 255] on button "Next" at bounding box center [436, 255] width 49 height 13
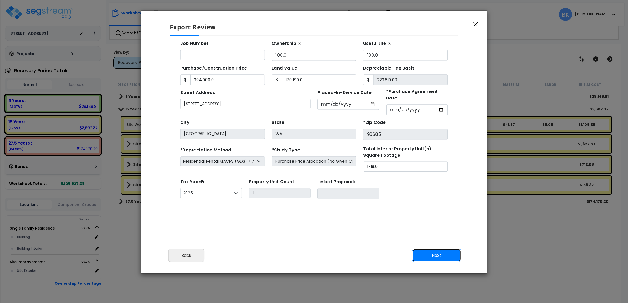
scroll to position [48, 0]
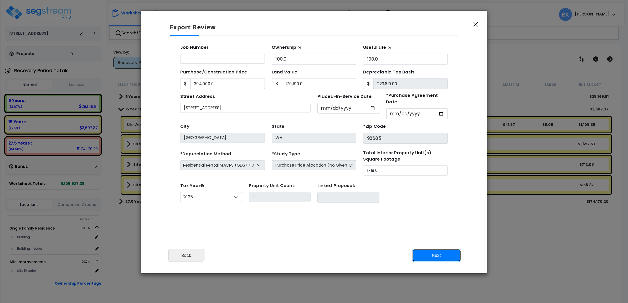
click at [439, 254] on button "Next" at bounding box center [436, 255] width 49 height 13
type input "394000"
type input "170190"
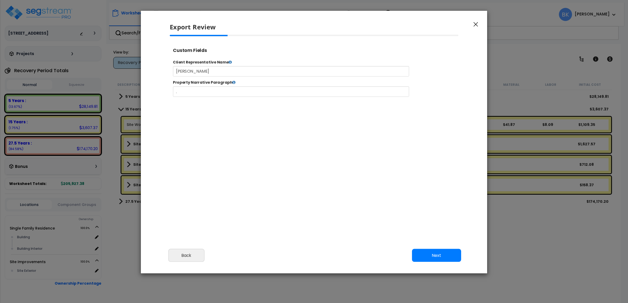
select select "2025"
click at [439, 250] on button "Next" at bounding box center [436, 255] width 49 height 13
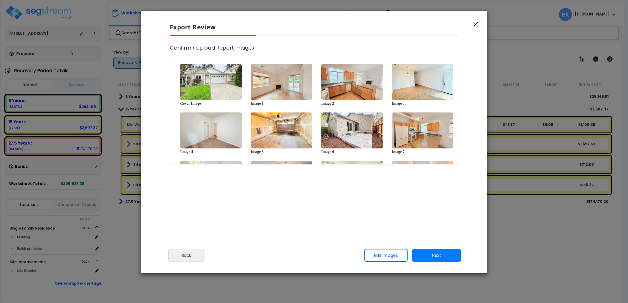
scroll to position [0, 0]
click at [433, 255] on button "Next" at bounding box center [436, 255] width 49 height 13
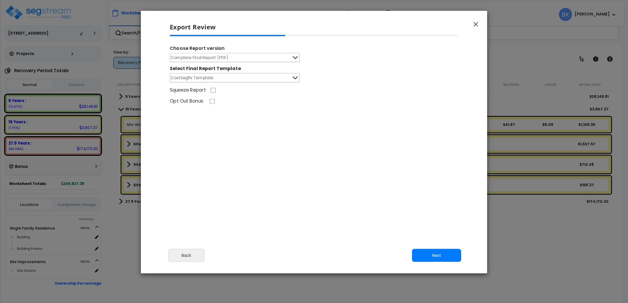
click at [249, 61] on button "Complete Final Report (PDF)" at bounding box center [235, 57] width 130 height 9
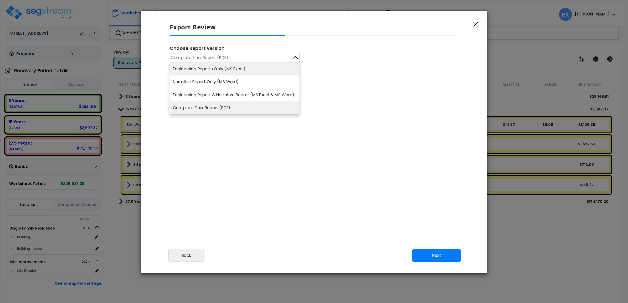
click at [237, 69] on li "Engineering Reports Only (MS Excel)" at bounding box center [234, 68] width 129 height 13
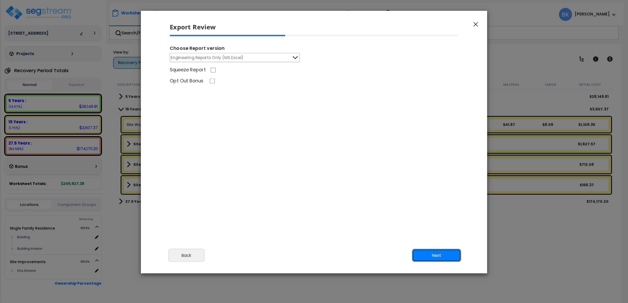
click at [427, 258] on button "Next" at bounding box center [436, 255] width 49 height 13
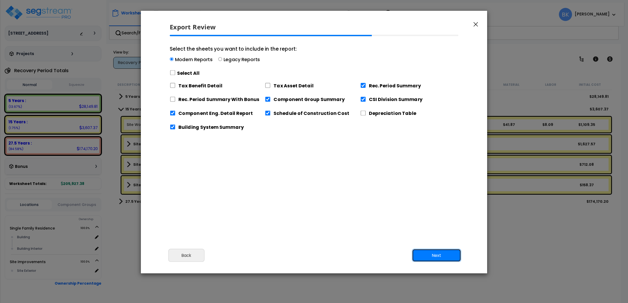
click at [431, 257] on button "Next" at bounding box center [436, 255] width 49 height 13
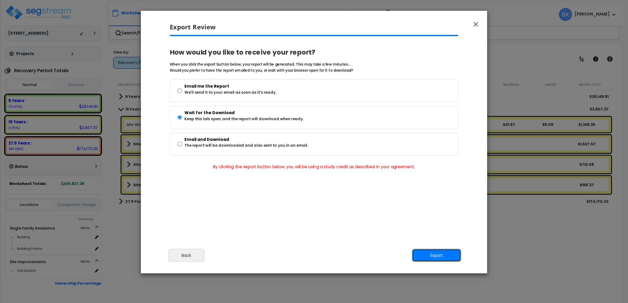
click at [431, 257] on button "Export" at bounding box center [436, 255] width 49 height 13
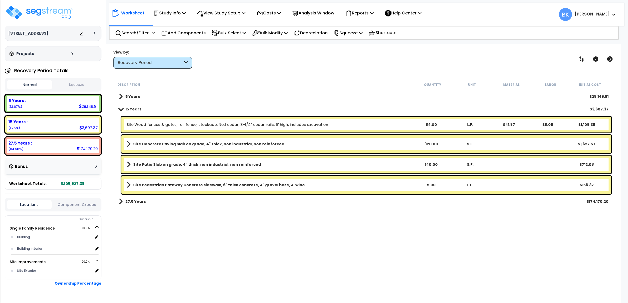
drag, startPoint x: 362, startPoint y: 258, endPoint x: 385, endPoint y: 113, distance: 146.5
click at [362, 258] on div "Description Quantity Unit Material Labor Initial Cost 5 Years $28,149.81 15 Yea…" at bounding box center [363, 180] width 499 height 203
click at [351, 34] on p "Squeeze" at bounding box center [347, 32] width 29 height 7
click at [349, 46] on link "Squeeze" at bounding box center [357, 44] width 52 height 11
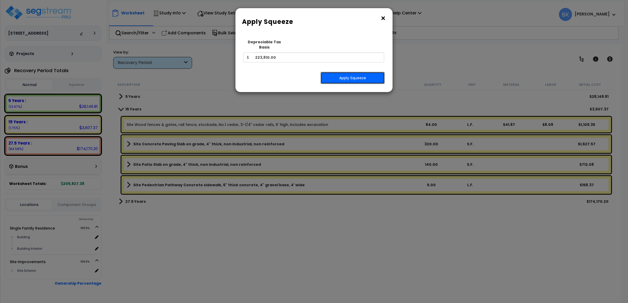
click at [346, 74] on button "Apply Squeeze" at bounding box center [352, 78] width 64 height 12
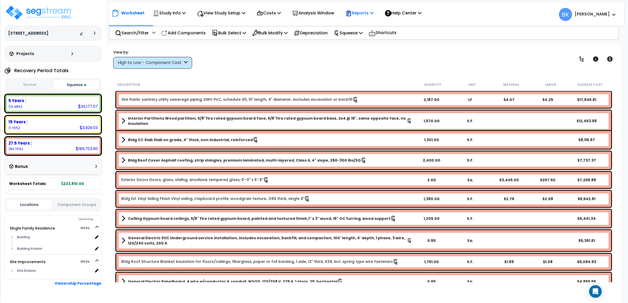
click at [373, 11] on p "Reports" at bounding box center [359, 12] width 28 height 7
click at [369, 21] on link "Get Report" at bounding box center [369, 25] width 52 height 11
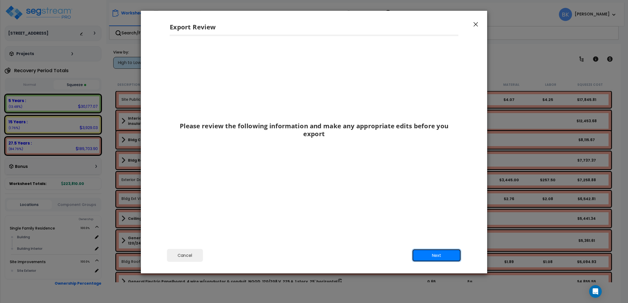
click at [437, 251] on button "Next" at bounding box center [436, 255] width 49 height 13
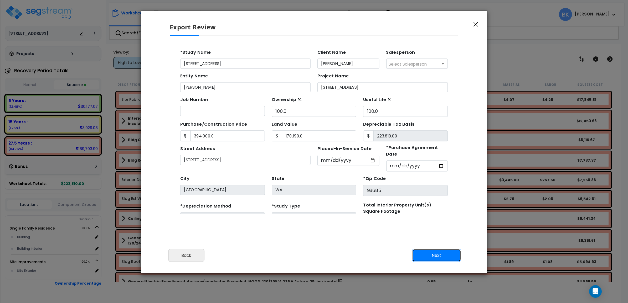
click at [428, 257] on button "Next" at bounding box center [436, 255] width 49 height 13
type input "394000"
type input "170190"
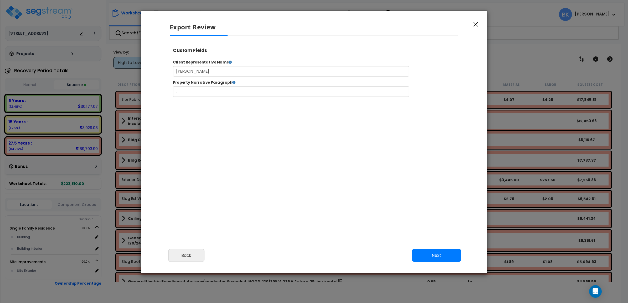
select select "2025"
click at [434, 253] on button "Next" at bounding box center [436, 255] width 49 height 13
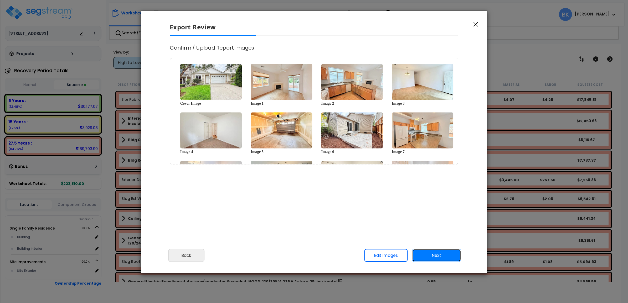
click at [435, 253] on button "Next" at bounding box center [436, 255] width 49 height 13
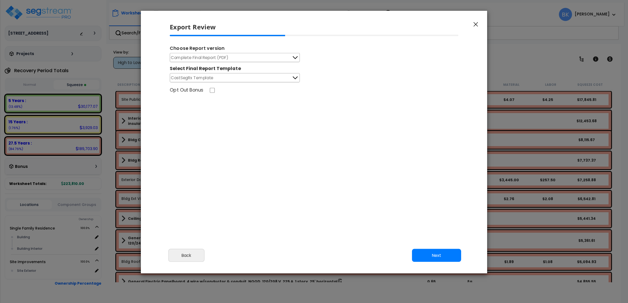
click at [242, 61] on button "Complete Final Report (PDF)" at bounding box center [235, 57] width 130 height 9
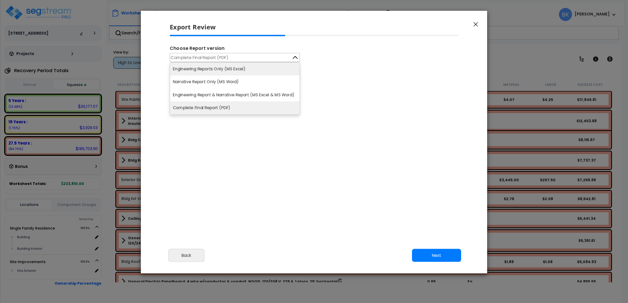
click at [237, 66] on li "Engineering Reports Only (MS Excel)" at bounding box center [234, 68] width 129 height 13
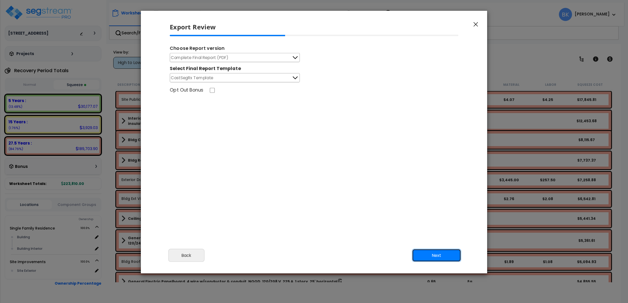
click at [442, 255] on button "Next" at bounding box center [436, 255] width 49 height 13
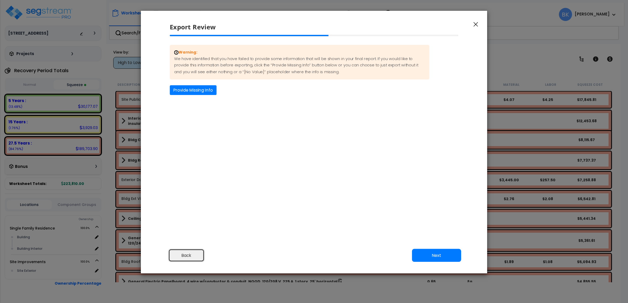
drag, startPoint x: 193, startPoint y: 256, endPoint x: 192, endPoint y: 232, distance: 24.7
click at [193, 256] on button "Back" at bounding box center [186, 255] width 36 height 13
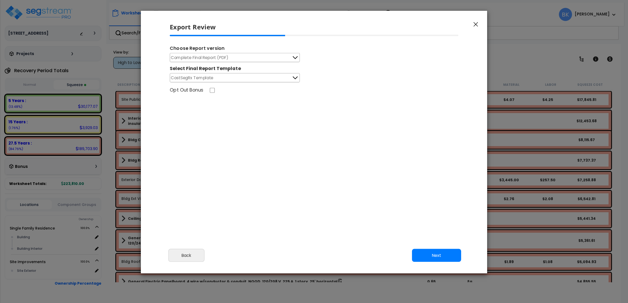
click at [224, 54] on span "Complete Final Report (PDF)" at bounding box center [200, 57] width 58 height 7
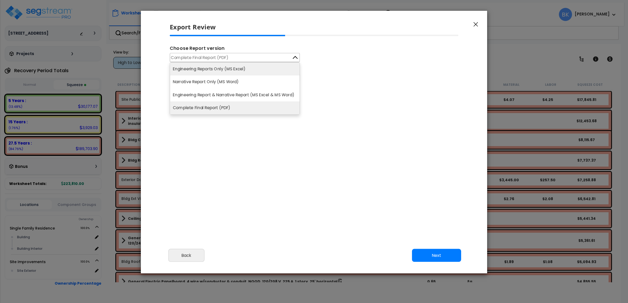
click at [219, 70] on li "Engineering Reports Only (MS Excel)" at bounding box center [234, 68] width 129 height 13
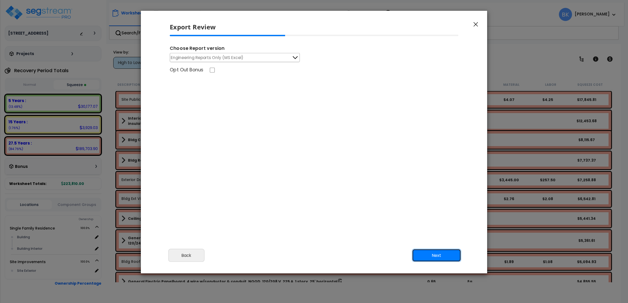
click at [442, 259] on button "Next" at bounding box center [436, 255] width 49 height 13
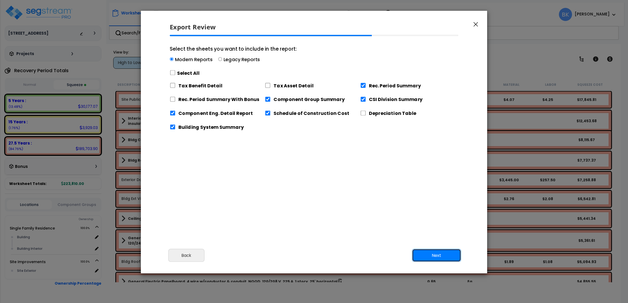
click at [439, 255] on button "Next" at bounding box center [436, 255] width 49 height 13
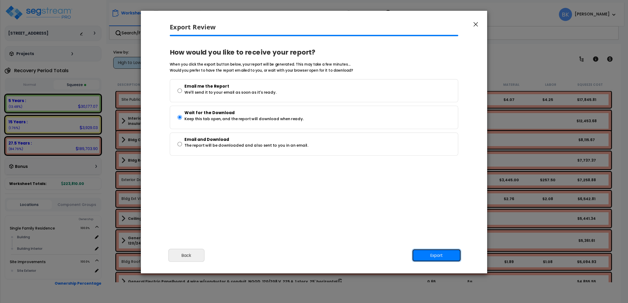
click at [434, 256] on button "Export" at bounding box center [436, 255] width 49 height 13
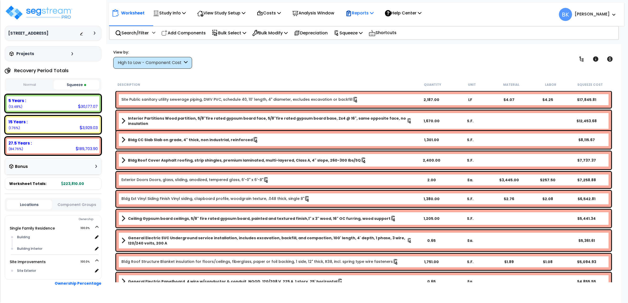
click at [362, 12] on p "Reports" at bounding box center [359, 12] width 28 height 7
click at [369, 21] on link "Get Report" at bounding box center [369, 25] width 52 height 11
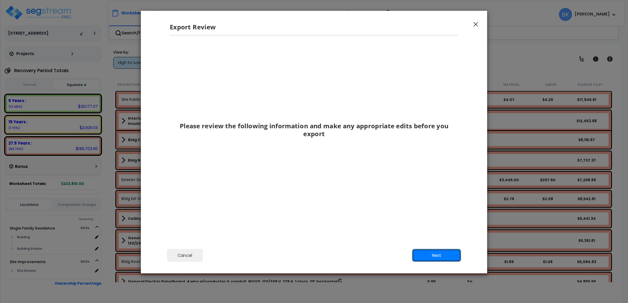
click at [437, 255] on button "Next" at bounding box center [436, 255] width 49 height 13
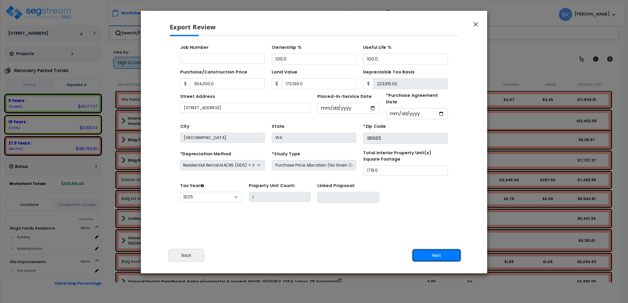
click at [436, 255] on button "Next" at bounding box center [436, 255] width 49 height 13
type input "394000"
type input "170190"
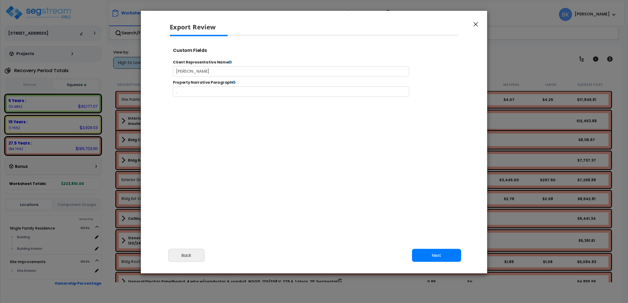
select select "2025"
click at [436, 255] on button "Next" at bounding box center [436, 255] width 49 height 13
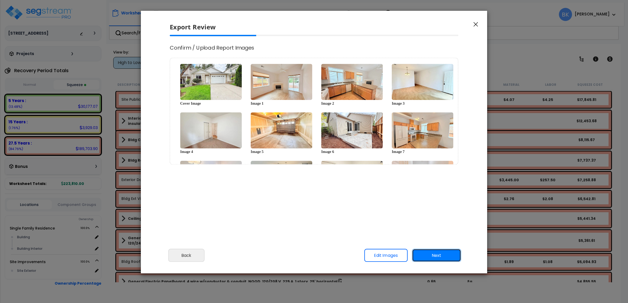
scroll to position [0, 0]
drag, startPoint x: 440, startPoint y: 255, endPoint x: 436, endPoint y: 250, distance: 6.4
click at [440, 255] on button "Next" at bounding box center [436, 255] width 49 height 13
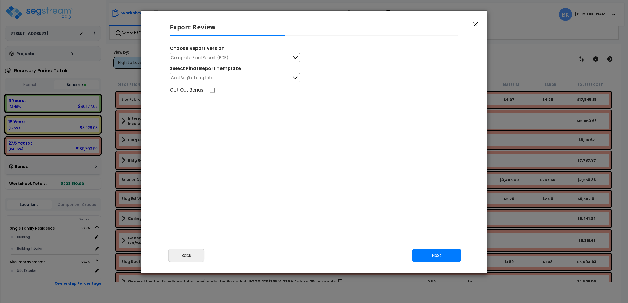
click at [260, 80] on button "CostSegRx Template" at bounding box center [235, 77] width 130 height 9
click at [436, 251] on button "Next" at bounding box center [436, 255] width 49 height 13
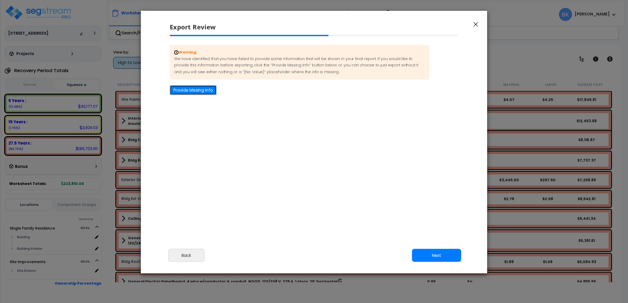
click at [196, 92] on button "Provide Missing Info" at bounding box center [193, 90] width 47 height 10
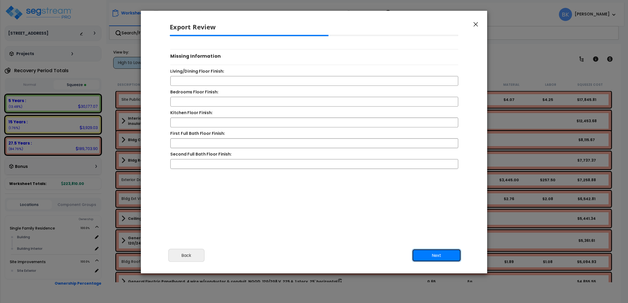
drag, startPoint x: 445, startPoint y: 255, endPoint x: 438, endPoint y: 255, distance: 6.6
click at [438, 255] on button "Next" at bounding box center [436, 255] width 49 height 13
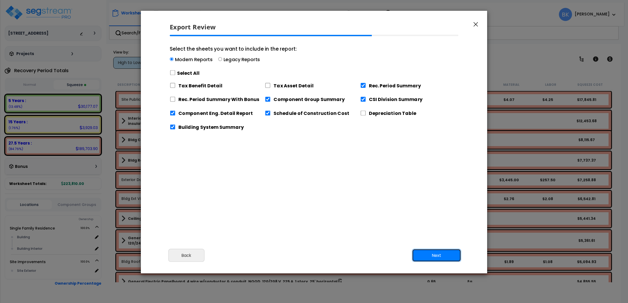
click at [438, 255] on button "Next" at bounding box center [436, 255] width 49 height 13
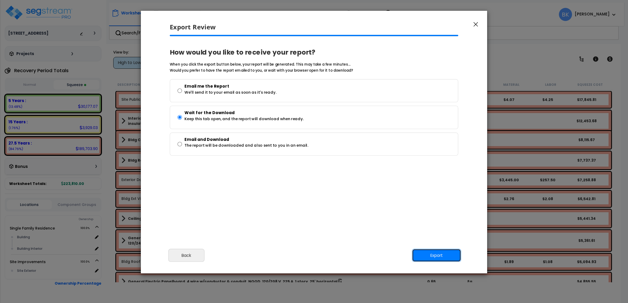
click at [438, 255] on button "Export" at bounding box center [436, 255] width 49 height 13
